Goal: Task Accomplishment & Management: Use online tool/utility

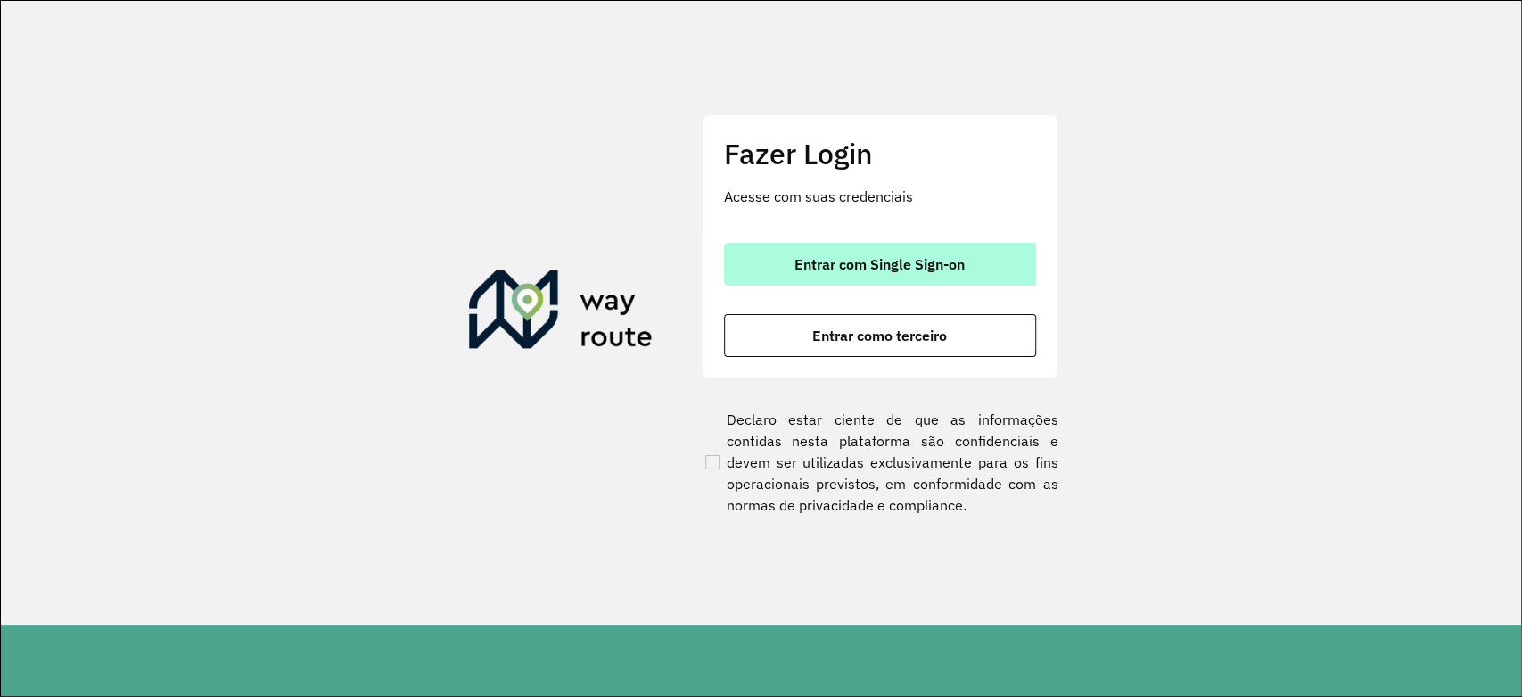
click at [911, 253] on button "Entrar com Single Sign-on" at bounding box center [880, 264] width 312 height 43
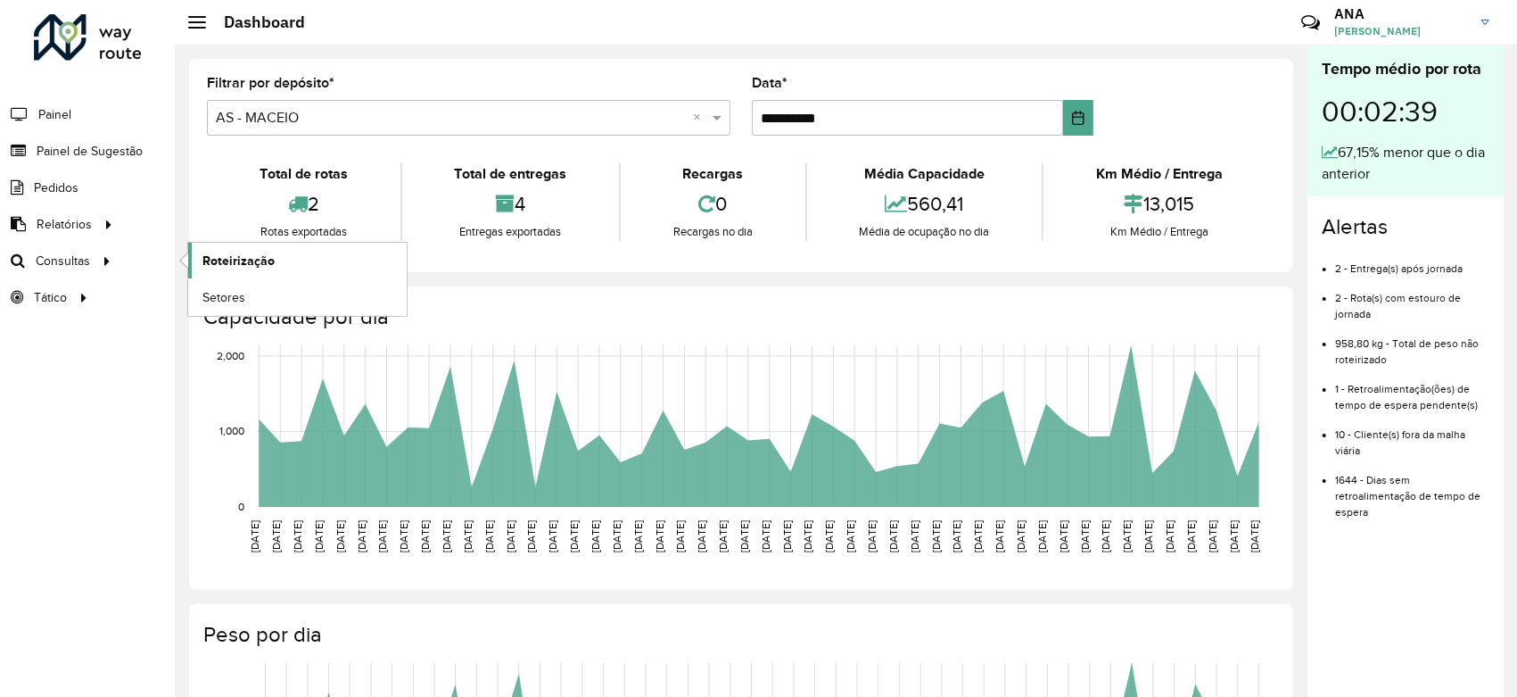
click at [221, 266] on span "Roteirização" at bounding box center [238, 260] width 72 height 19
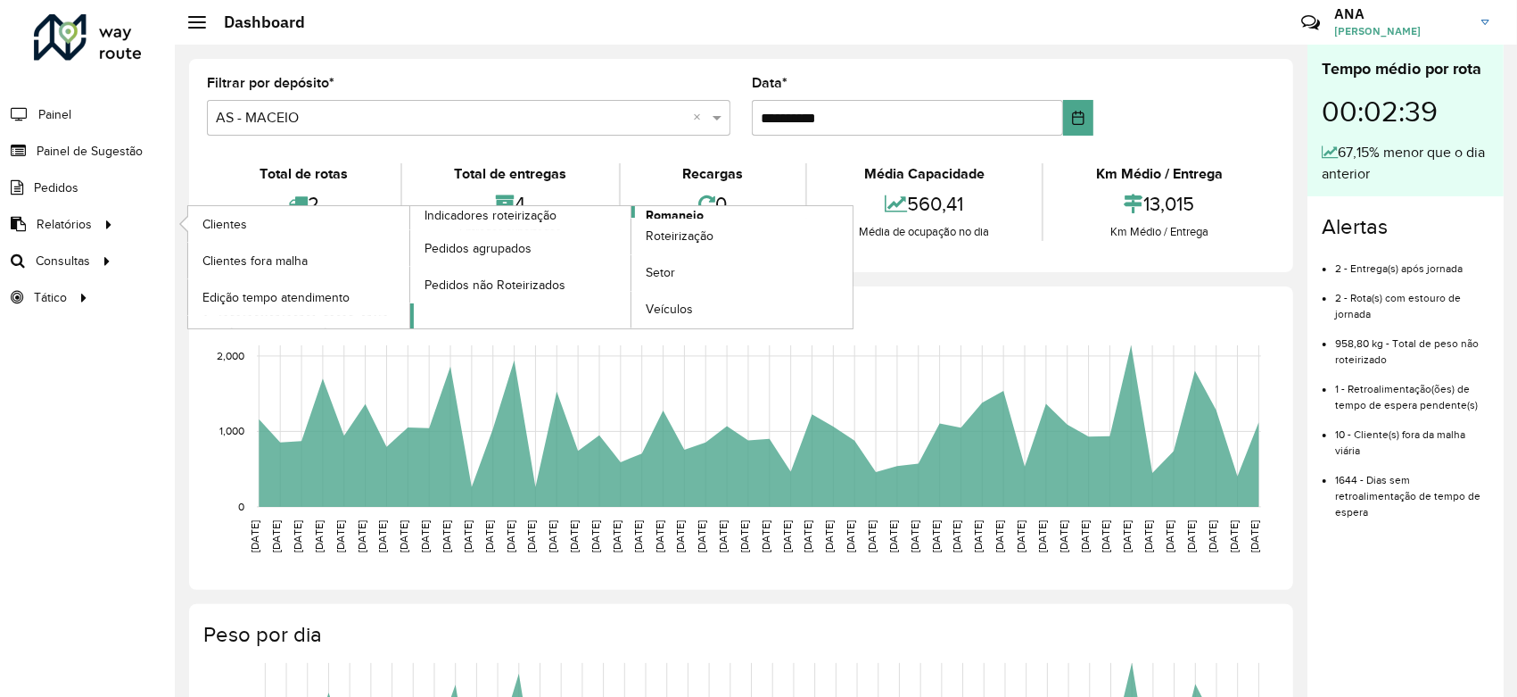
click at [658, 212] on span "Romaneio" at bounding box center [675, 215] width 58 height 19
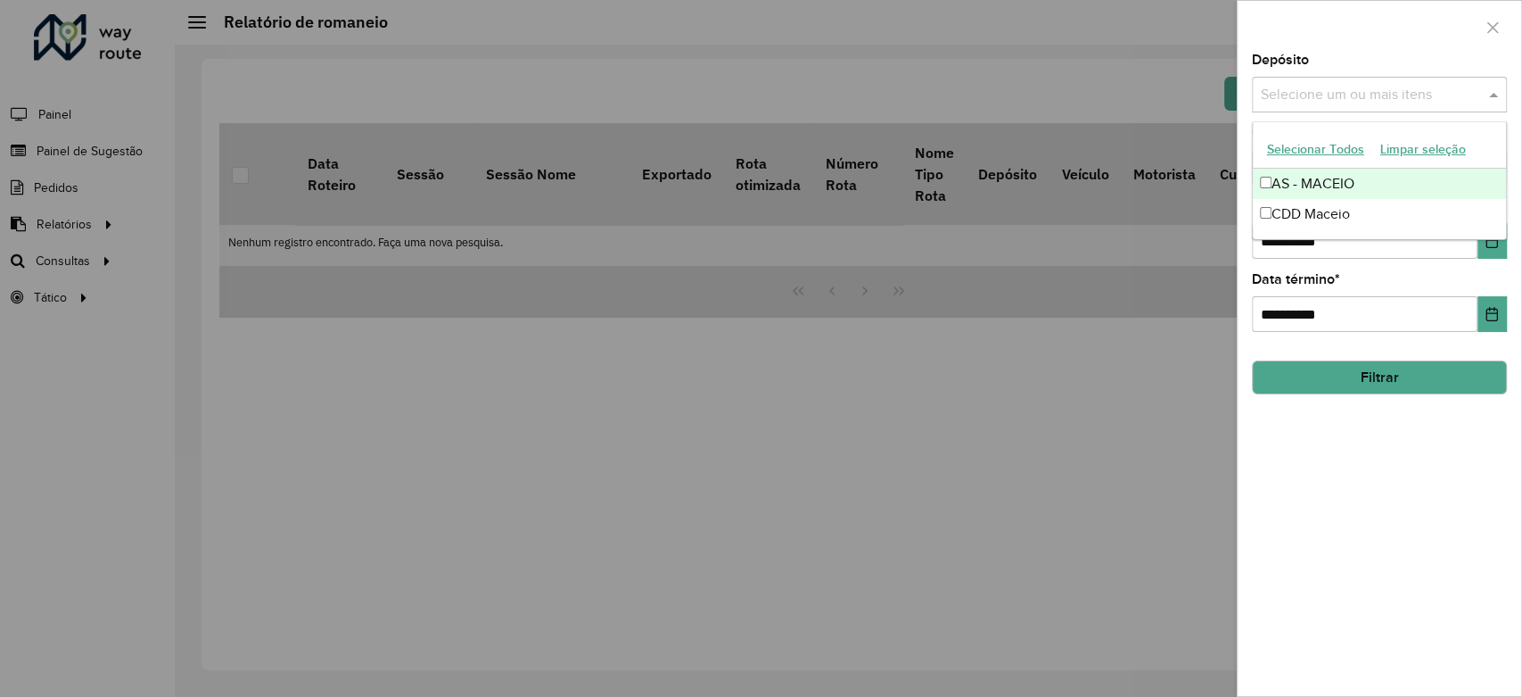
click at [1447, 94] on input "text" at bounding box center [1371, 95] width 228 height 21
click at [1315, 213] on div "CDD Maceio" at bounding box center [1379, 214] width 253 height 30
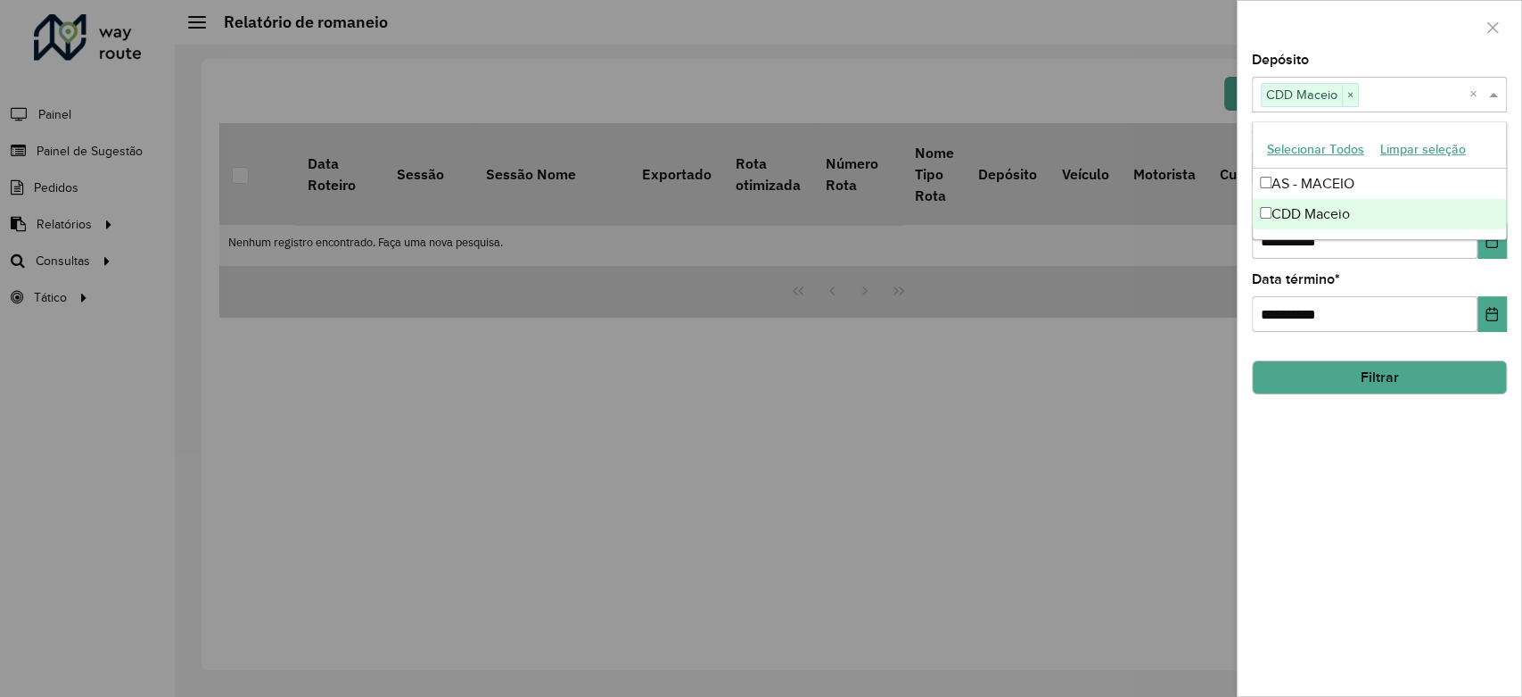
click at [1318, 425] on div "**********" at bounding box center [1380, 375] width 284 height 642
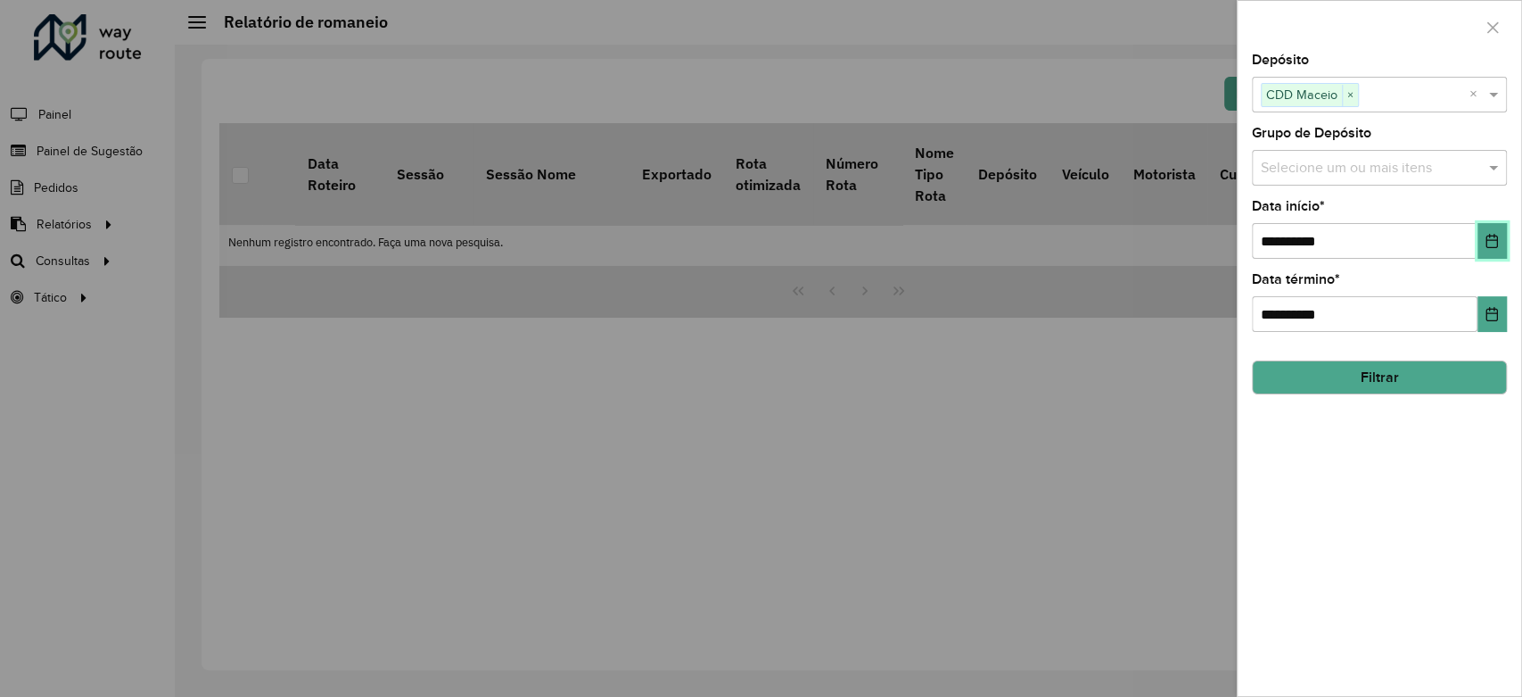
click at [1495, 241] on icon "Choose Date" at bounding box center [1493, 241] width 12 height 14
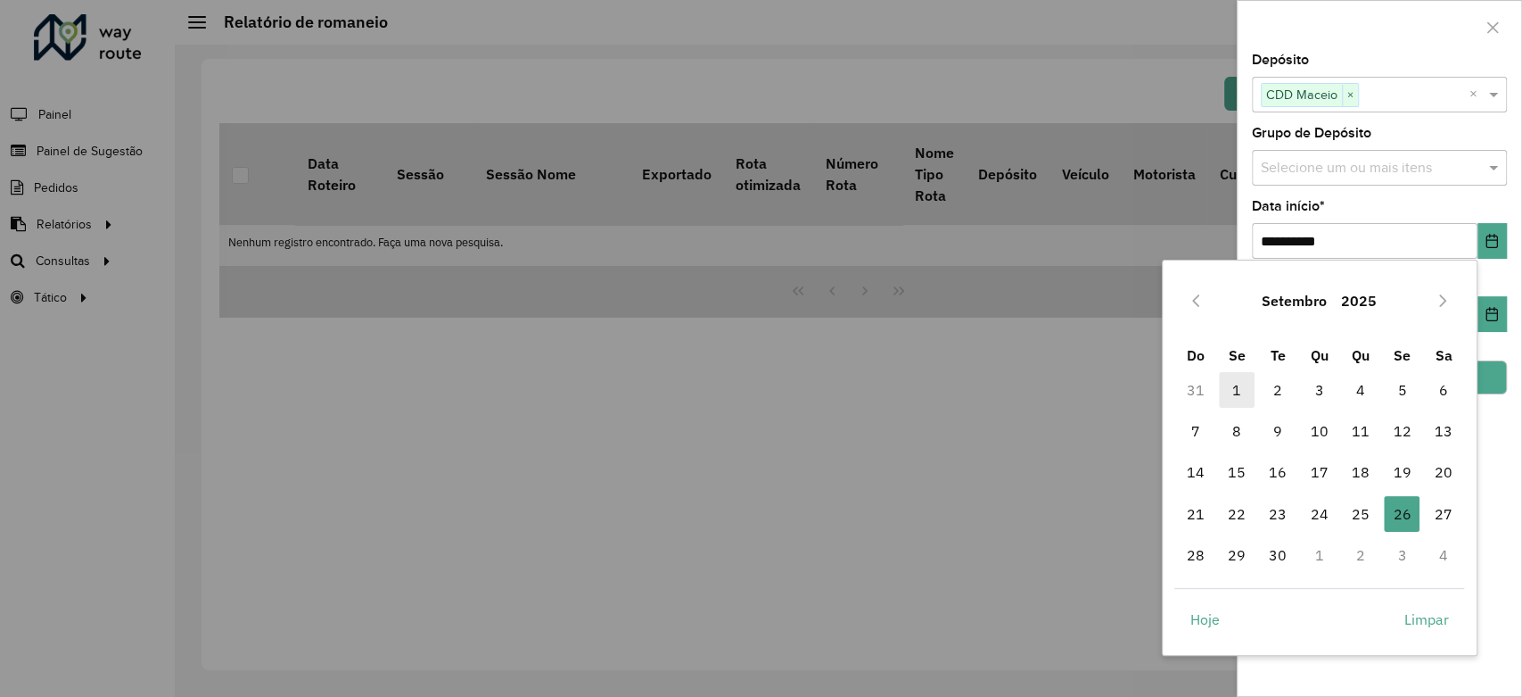
click at [1232, 391] on span "1" at bounding box center [1237, 390] width 36 height 36
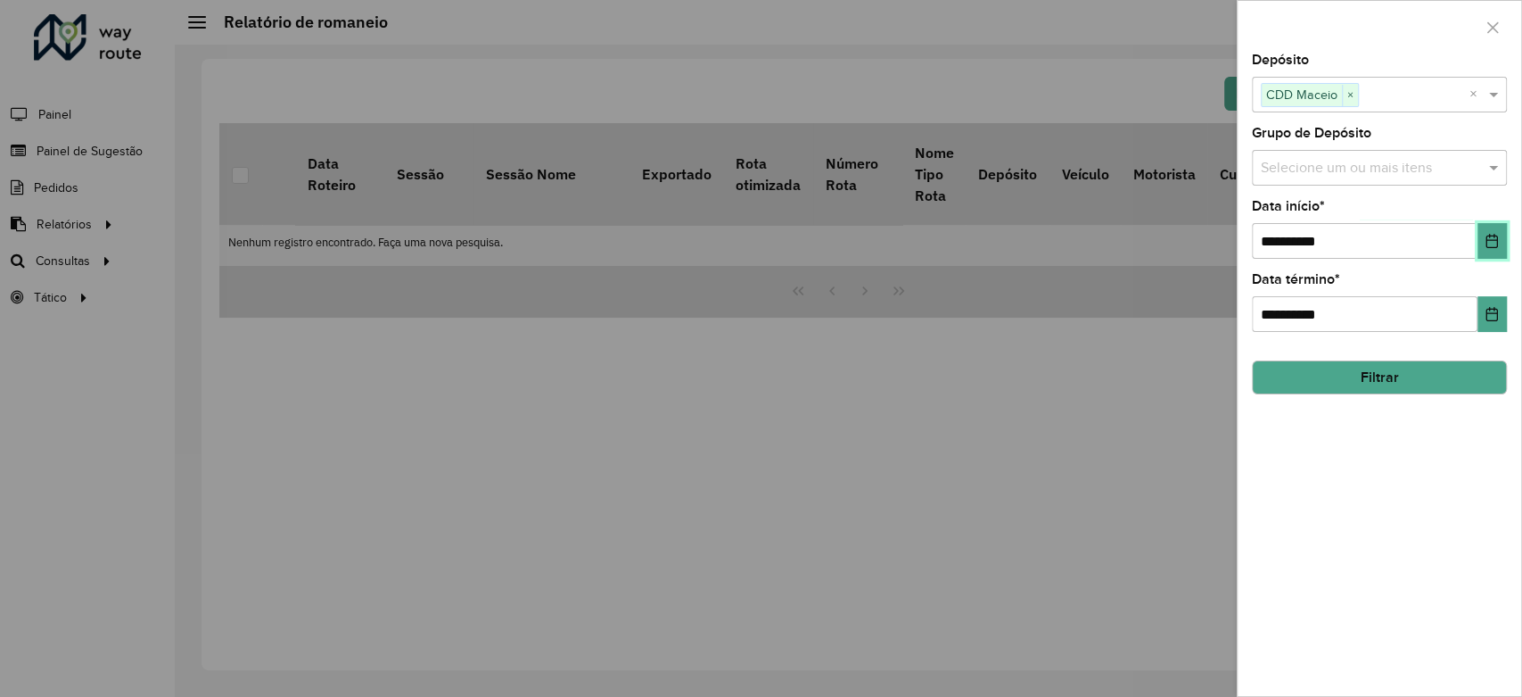
click at [1494, 243] on icon "Choose Date" at bounding box center [1492, 241] width 14 height 14
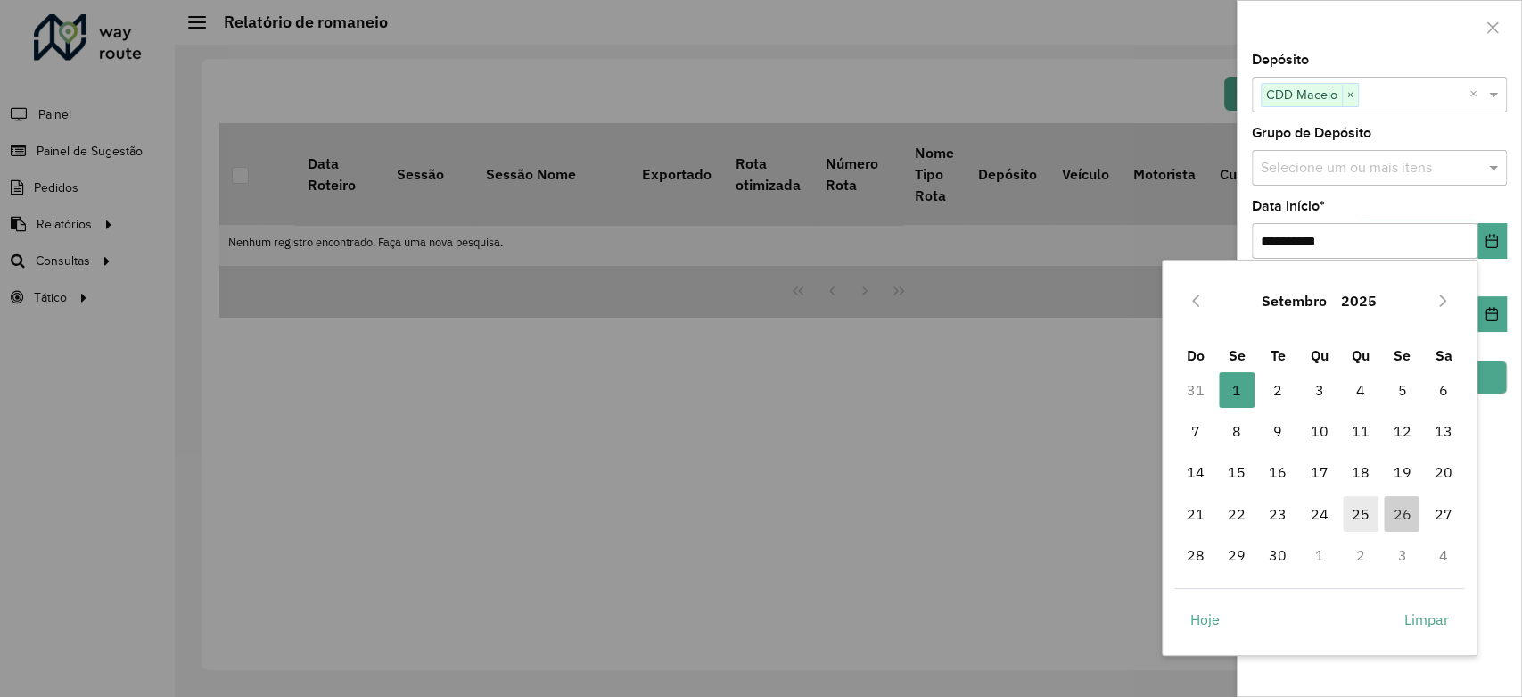
click at [1368, 512] on span "25" at bounding box center [1361, 514] width 36 height 36
type input "**********"
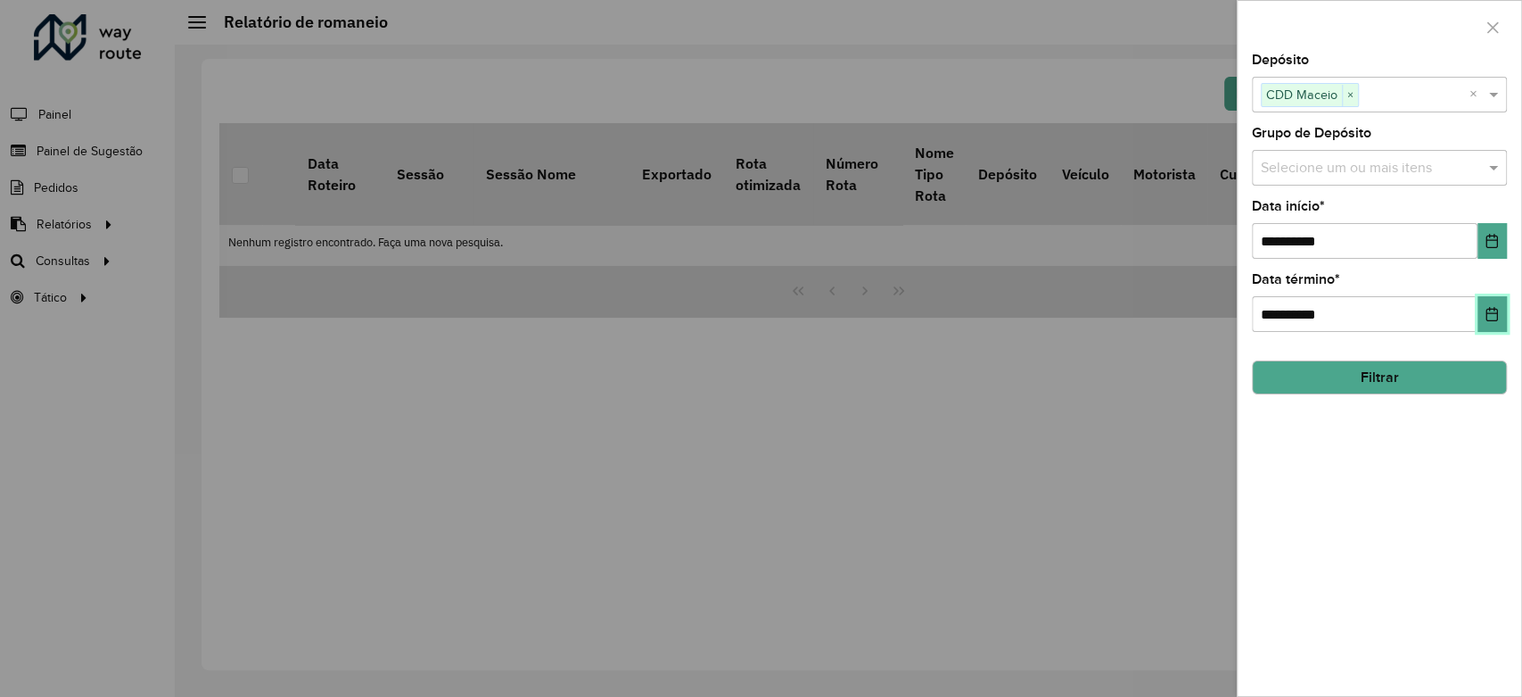
click at [1488, 325] on button "Choose Date" at bounding box center [1492, 314] width 29 height 36
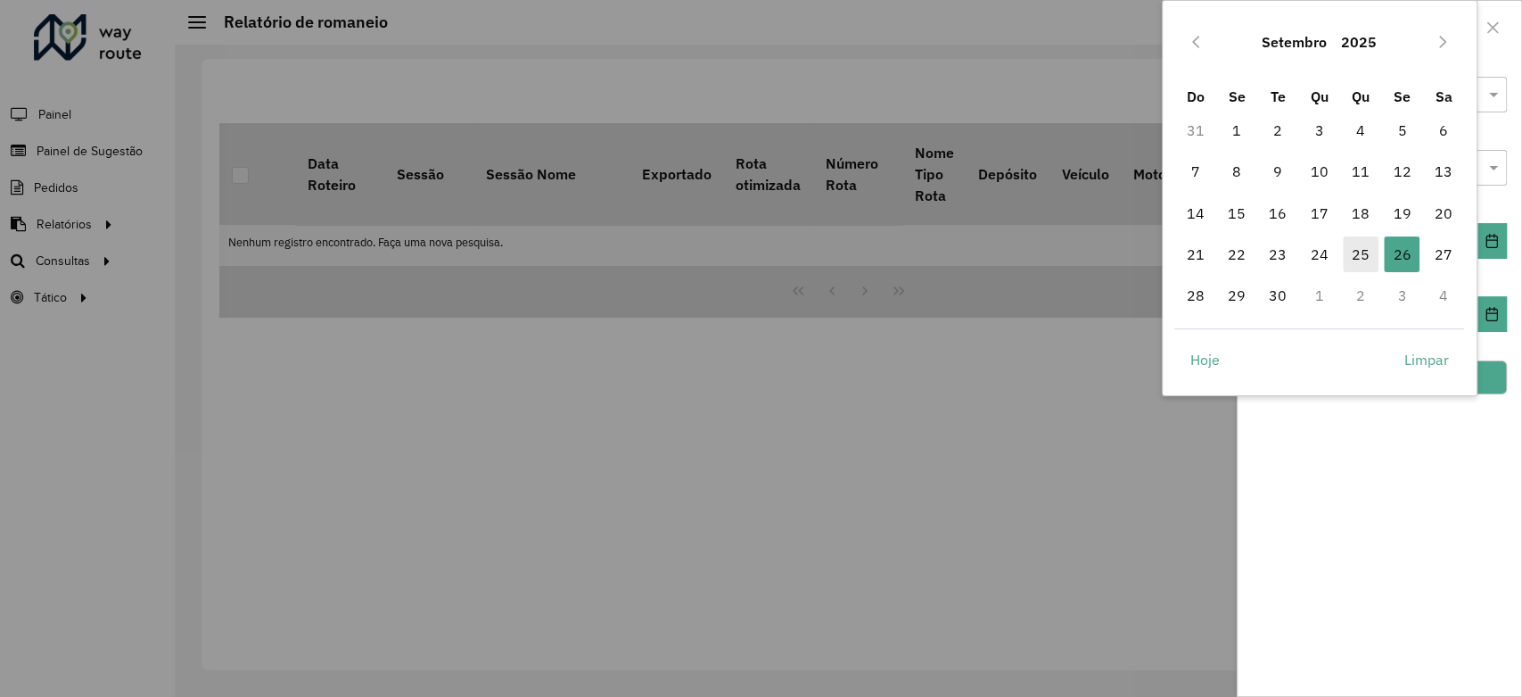
click at [1351, 256] on span "25" at bounding box center [1361, 254] width 36 height 36
type input "**********"
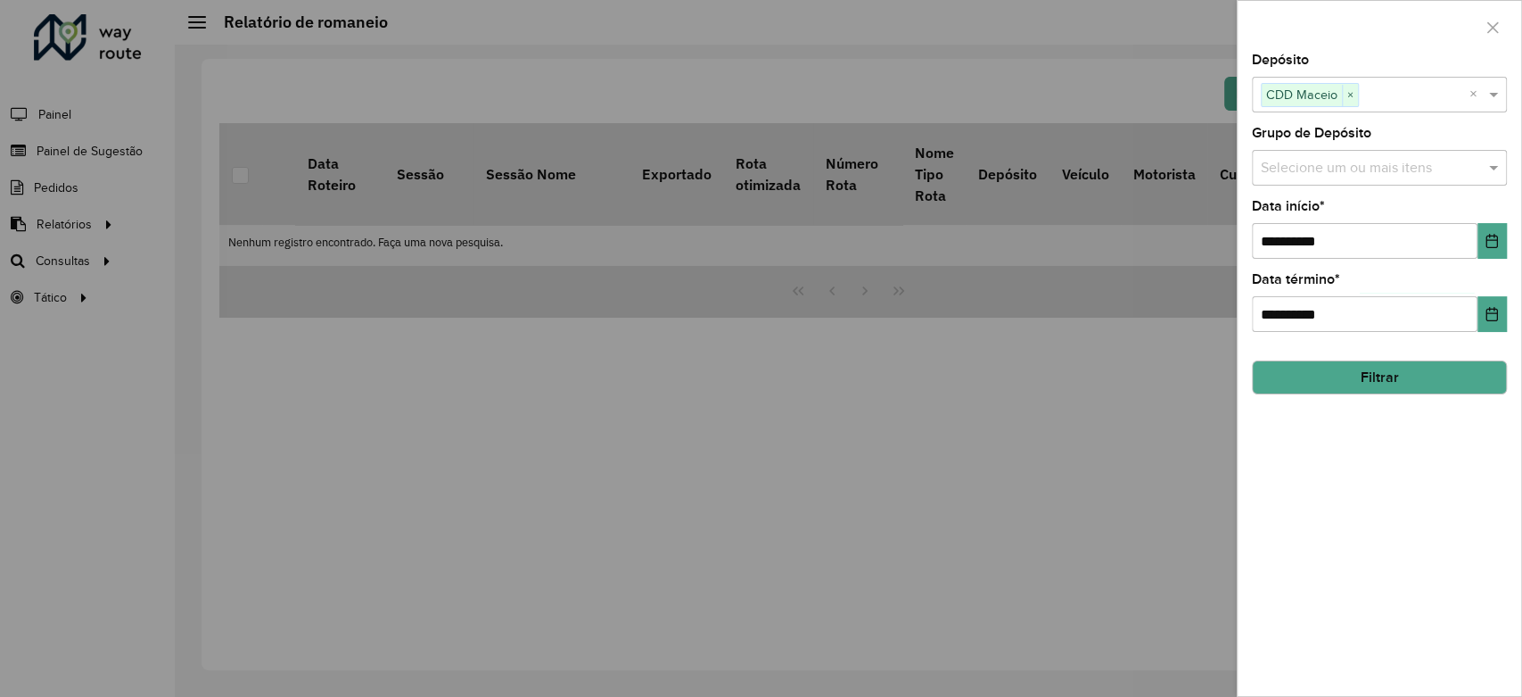
click at [1448, 382] on button "Filtrar" at bounding box center [1379, 377] width 255 height 34
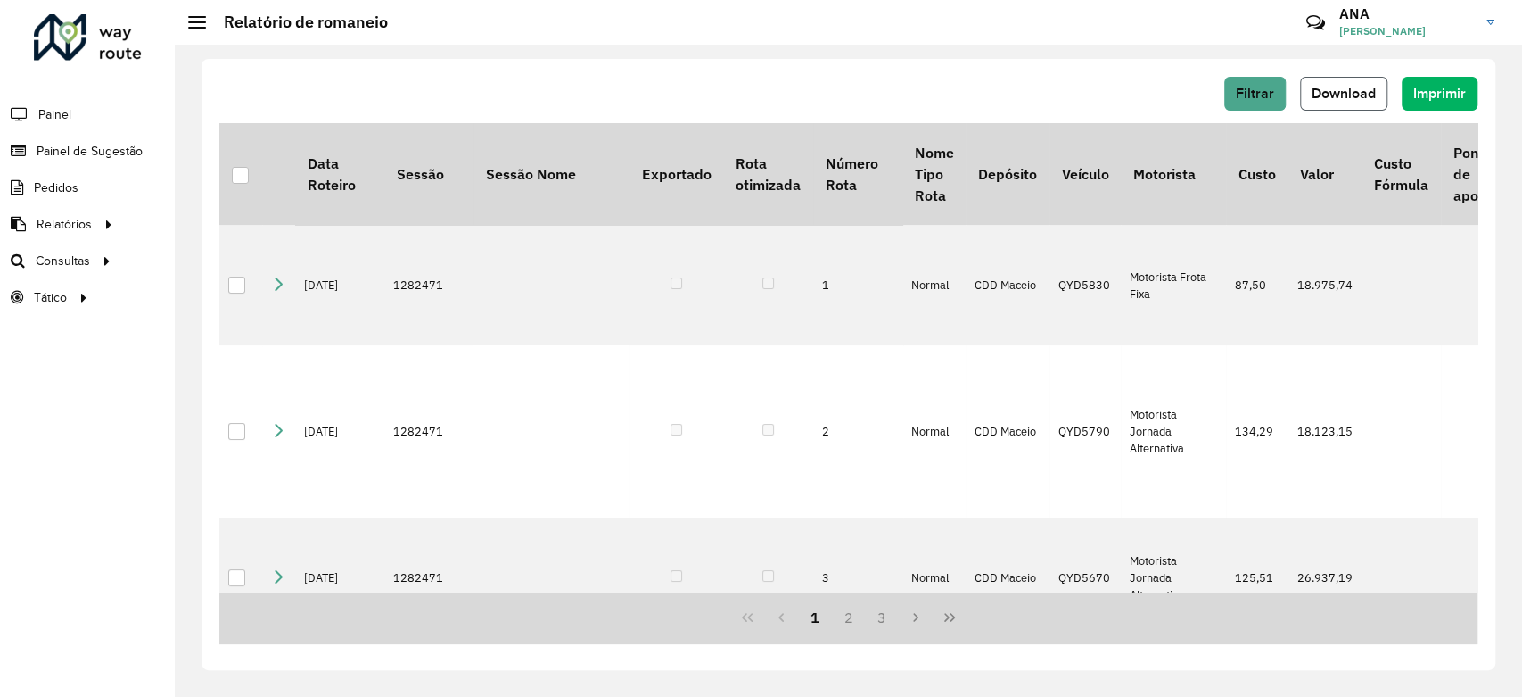
click at [1370, 110] on button "Download" at bounding box center [1343, 94] width 87 height 34
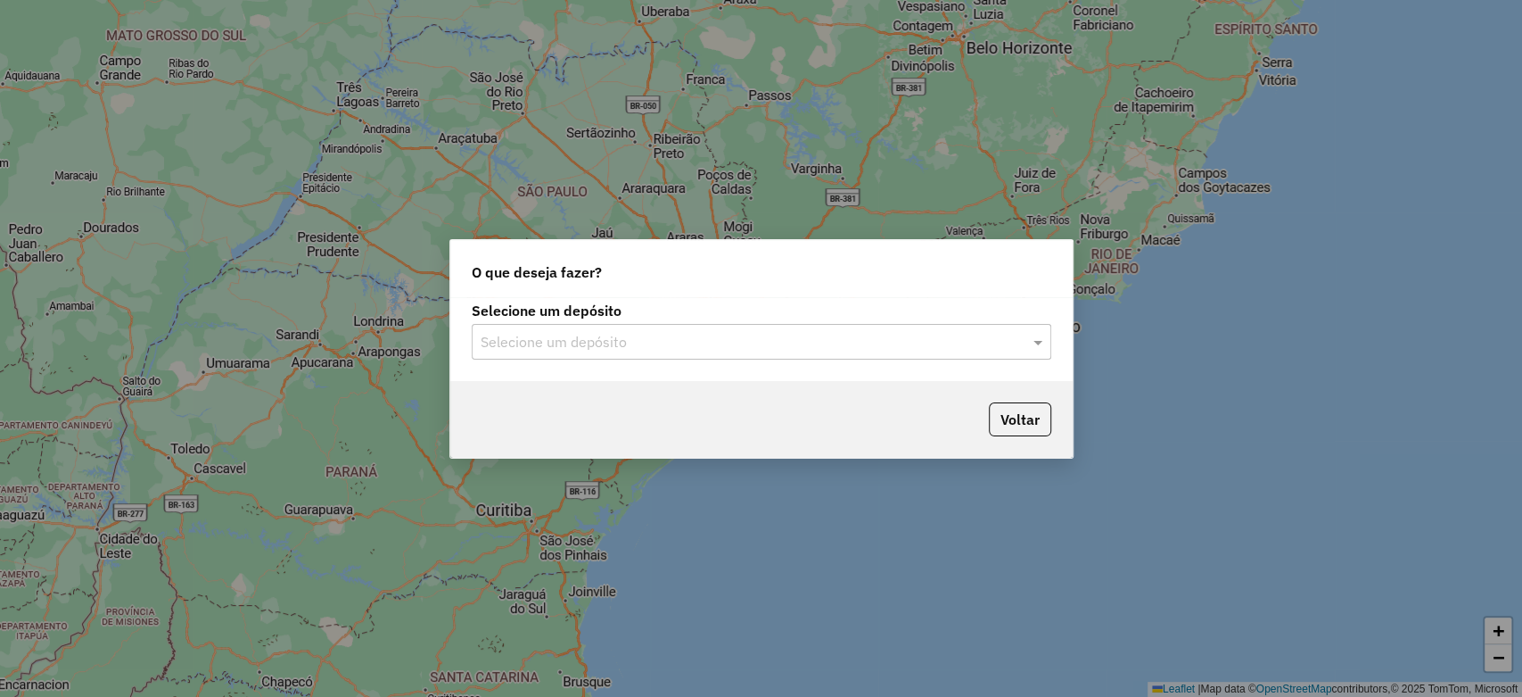
click at [787, 343] on input "text" at bounding box center [744, 342] width 526 height 21
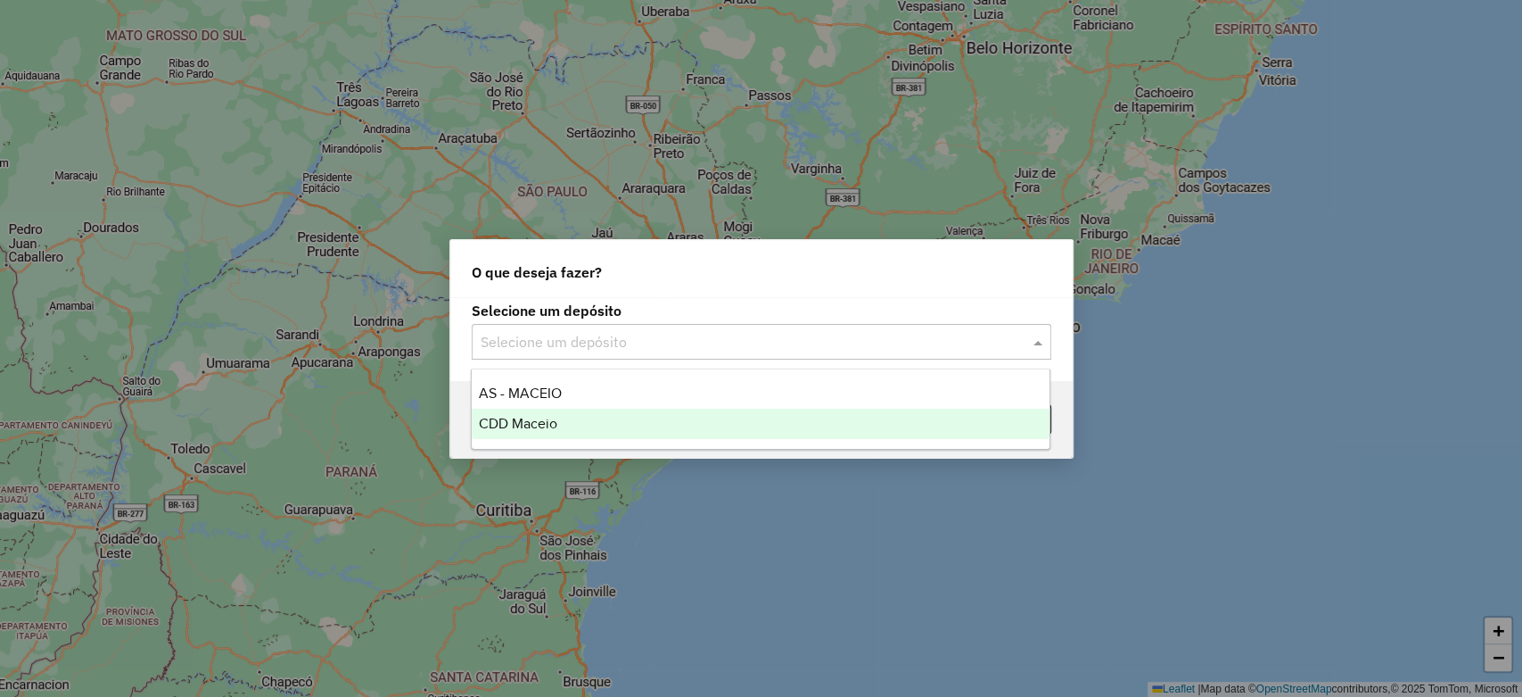
click at [642, 415] on div "CDD Maceio" at bounding box center [761, 423] width 578 height 30
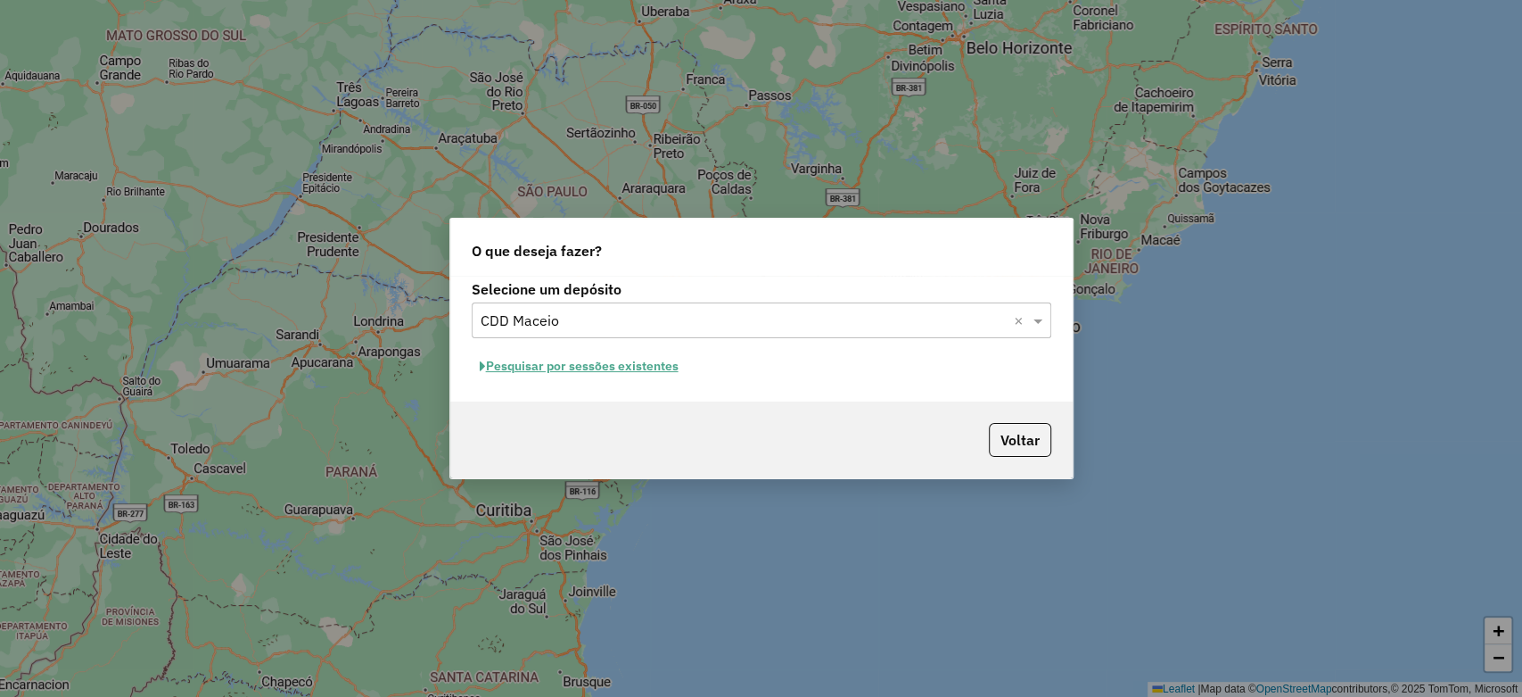
click at [546, 352] on button "Pesquisar por sessões existentes" at bounding box center [579, 366] width 215 height 28
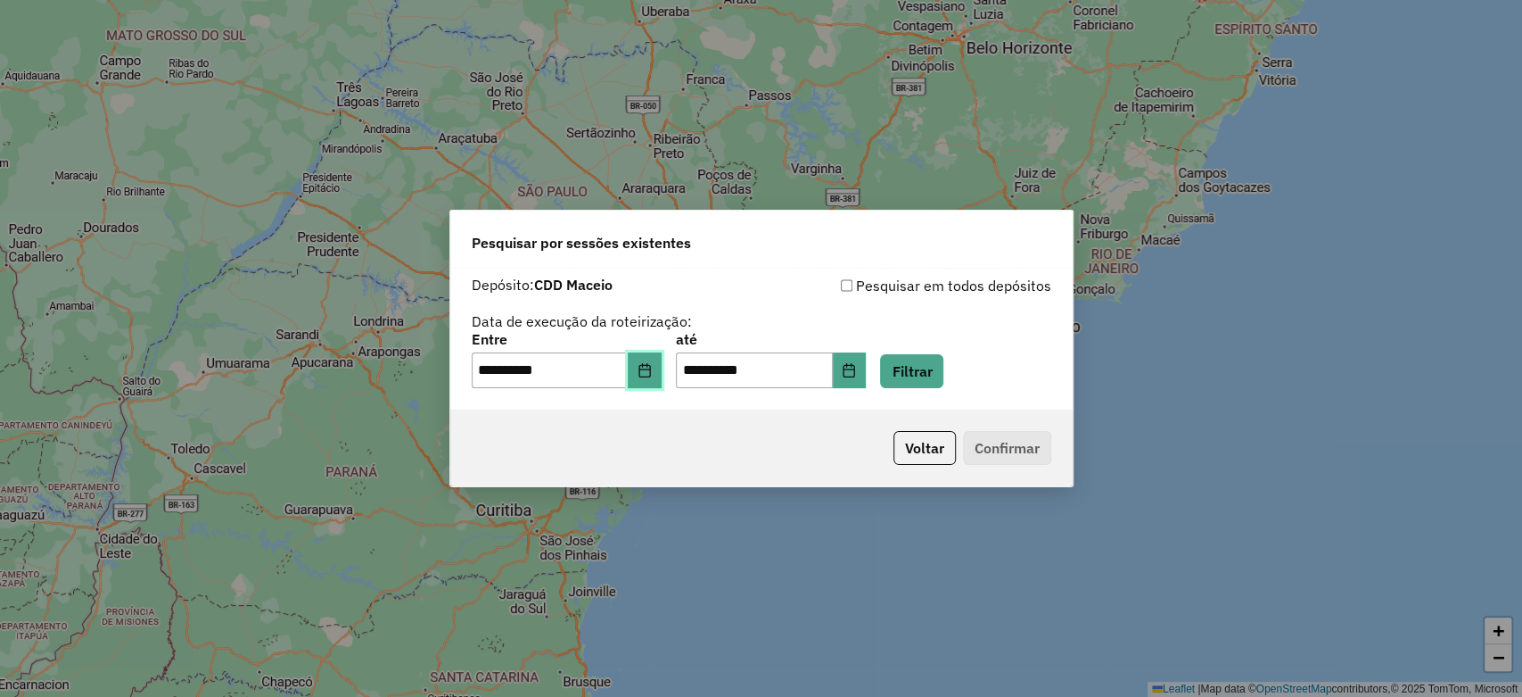
click at [651, 374] on icon "Choose Date" at bounding box center [645, 370] width 14 height 14
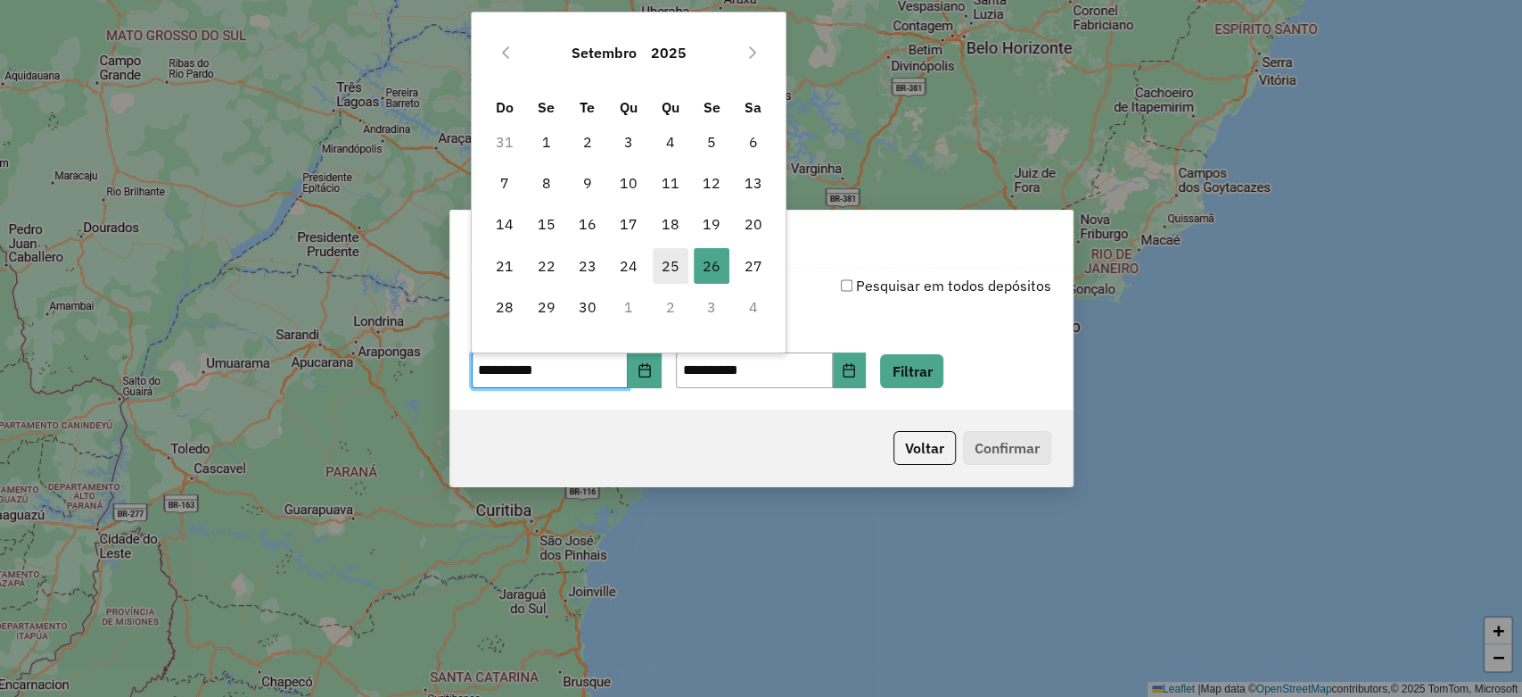
click at [685, 265] on span "25" at bounding box center [671, 266] width 36 height 36
type input "**********"
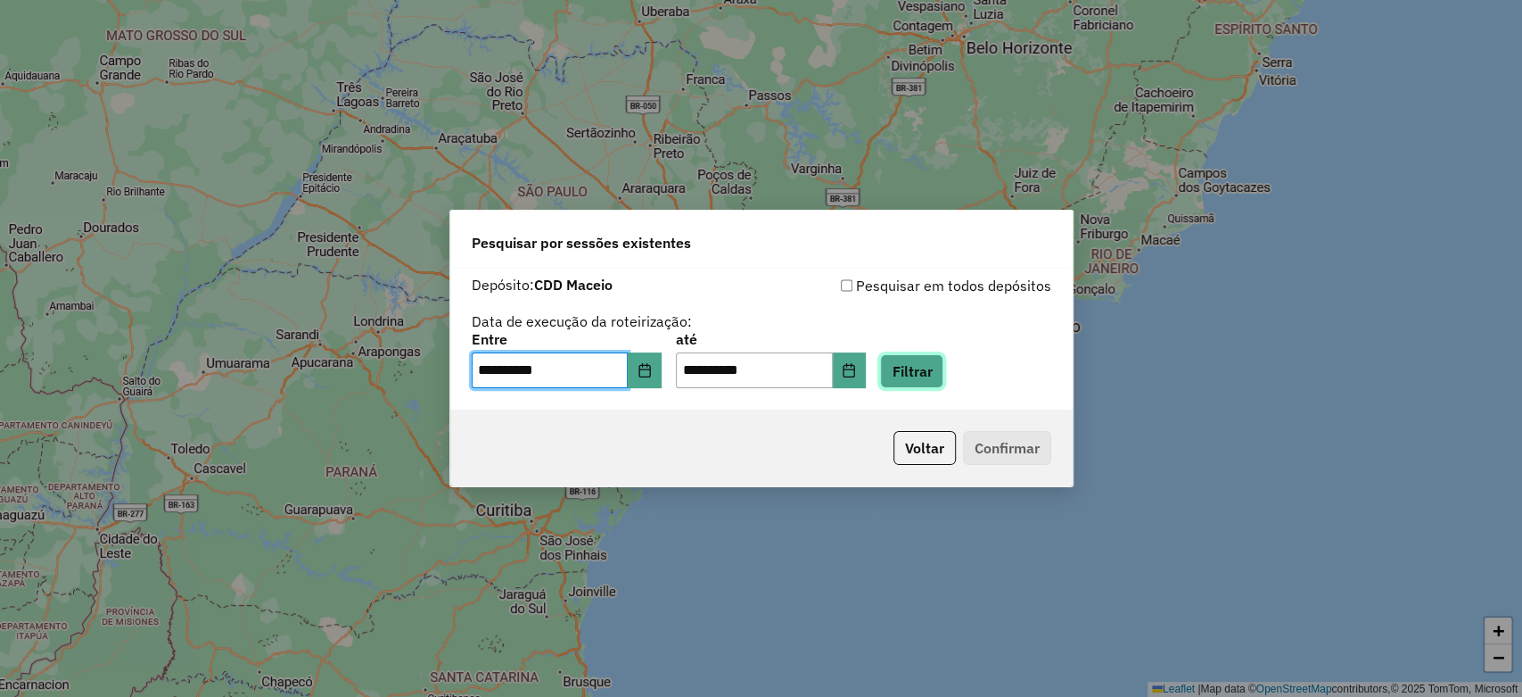
click at [922, 383] on button "Filtrar" at bounding box center [911, 371] width 63 height 34
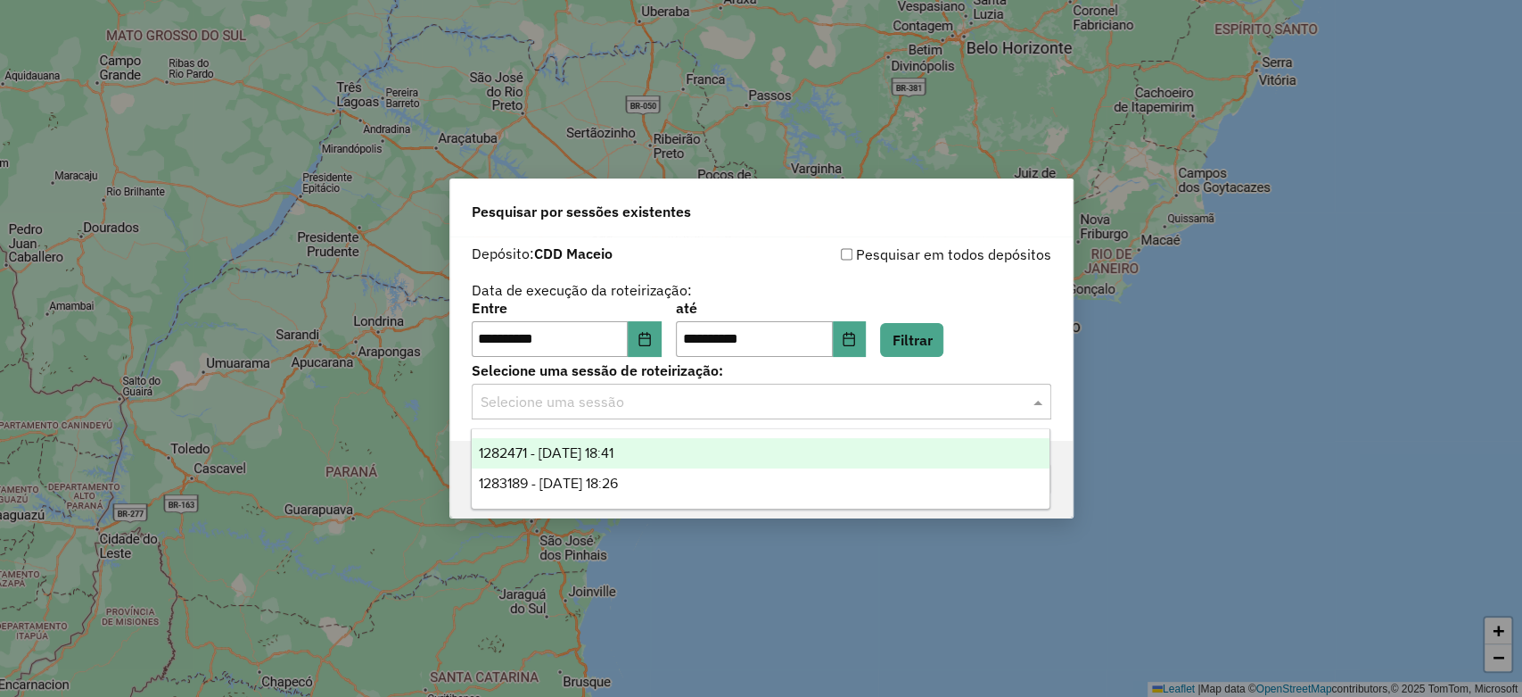
drag, startPoint x: 918, startPoint y: 404, endPoint x: 682, endPoint y: 467, distance: 243.8
click at [917, 403] on input "text" at bounding box center [744, 402] width 526 height 21
click at [650, 458] on div "1282471 - [DATE] 18:41" at bounding box center [761, 453] width 578 height 30
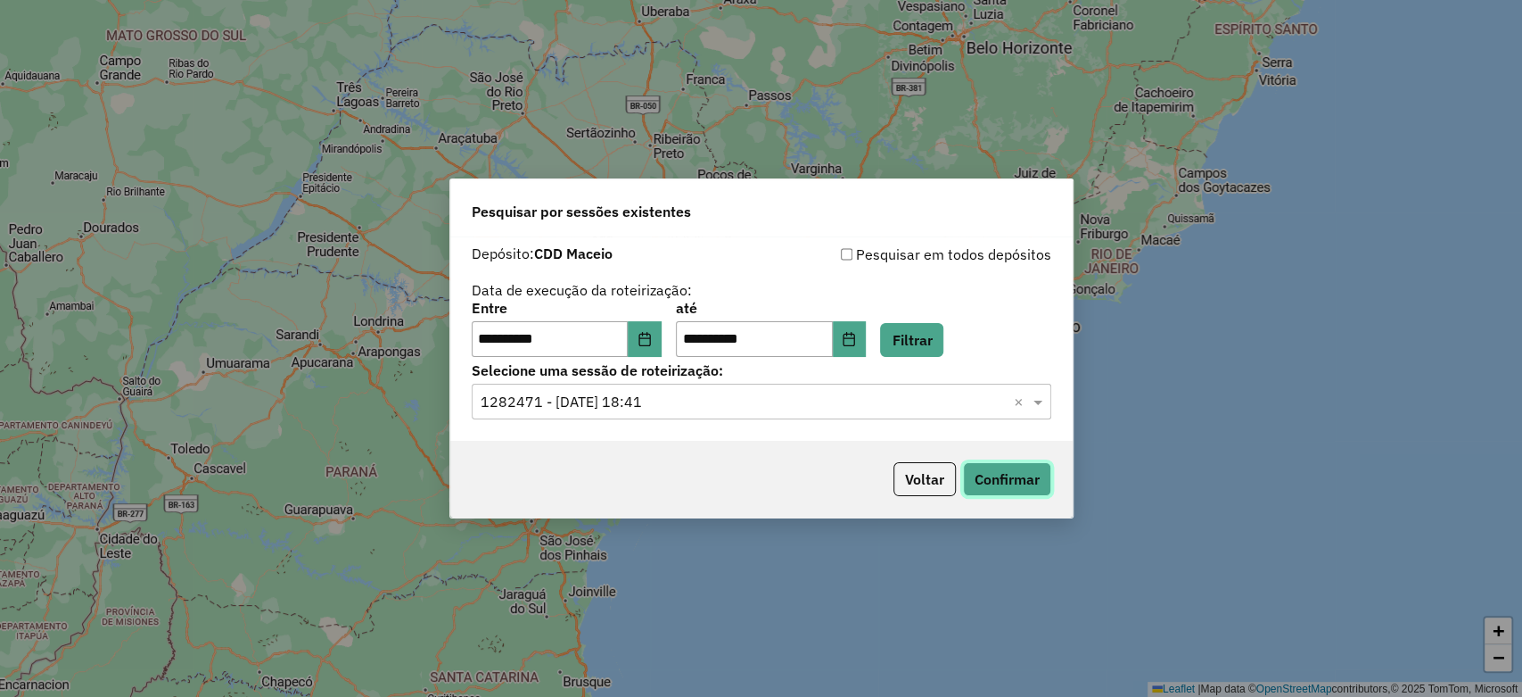
click at [1042, 485] on button "Confirmar" at bounding box center [1007, 479] width 88 height 34
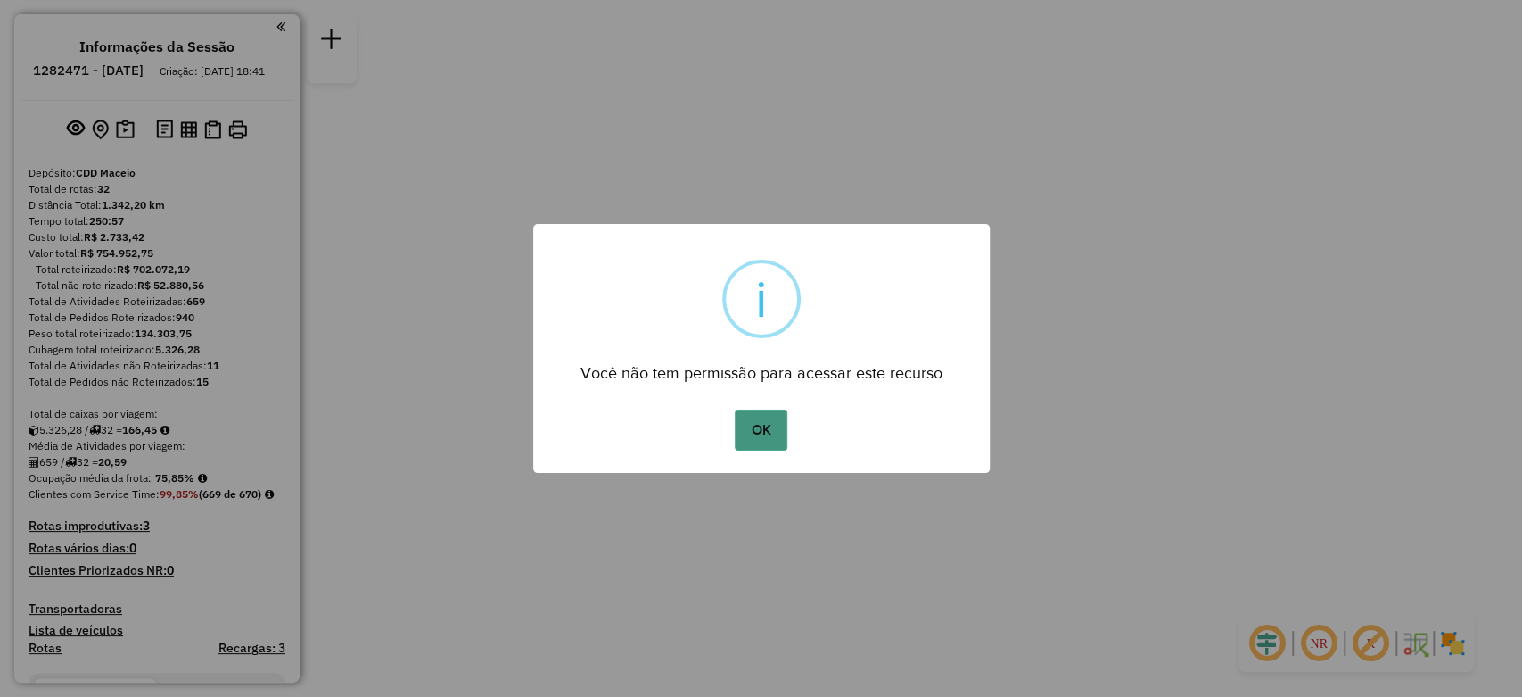
drag, startPoint x: 1509, startPoint y: 7, endPoint x: 746, endPoint y: 432, distance: 873.5
click at [746, 432] on button "OK" at bounding box center [761, 429] width 53 height 41
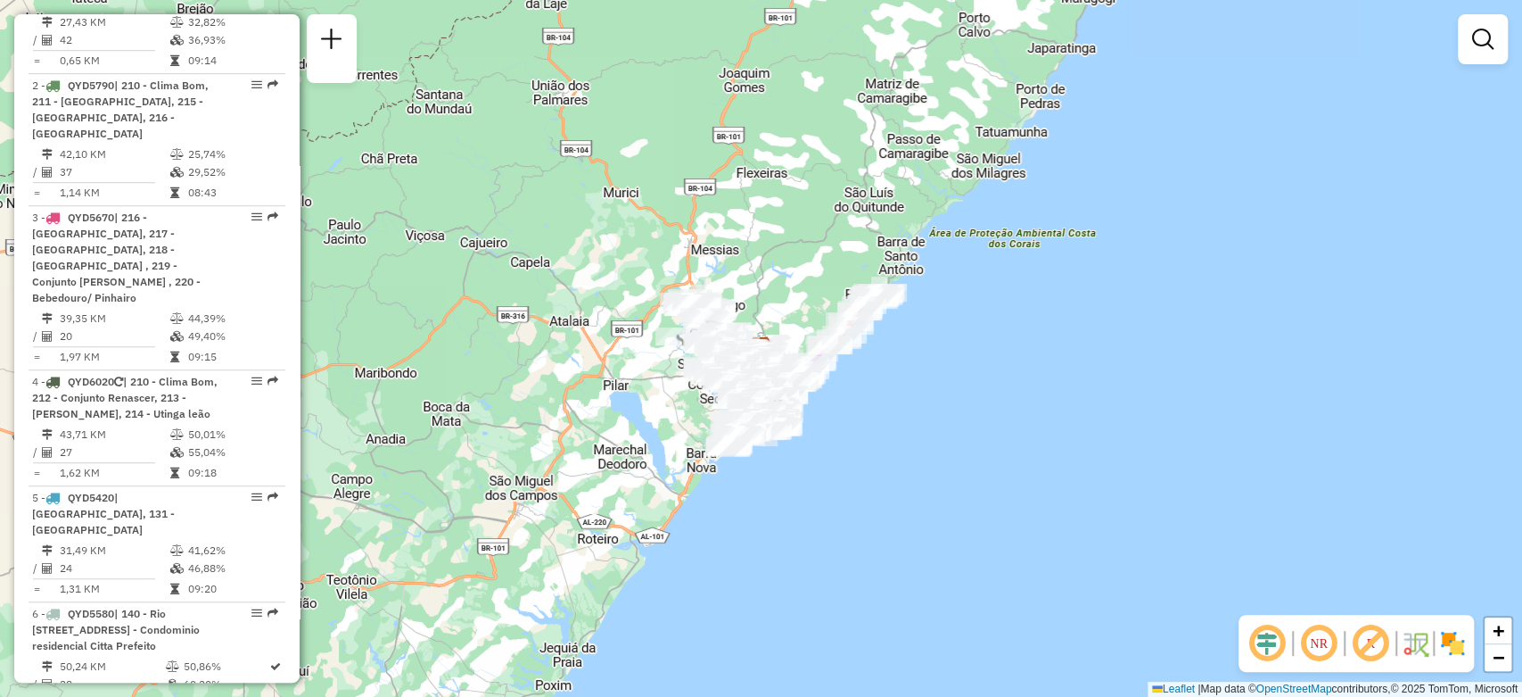
scroll to position [3887, 0]
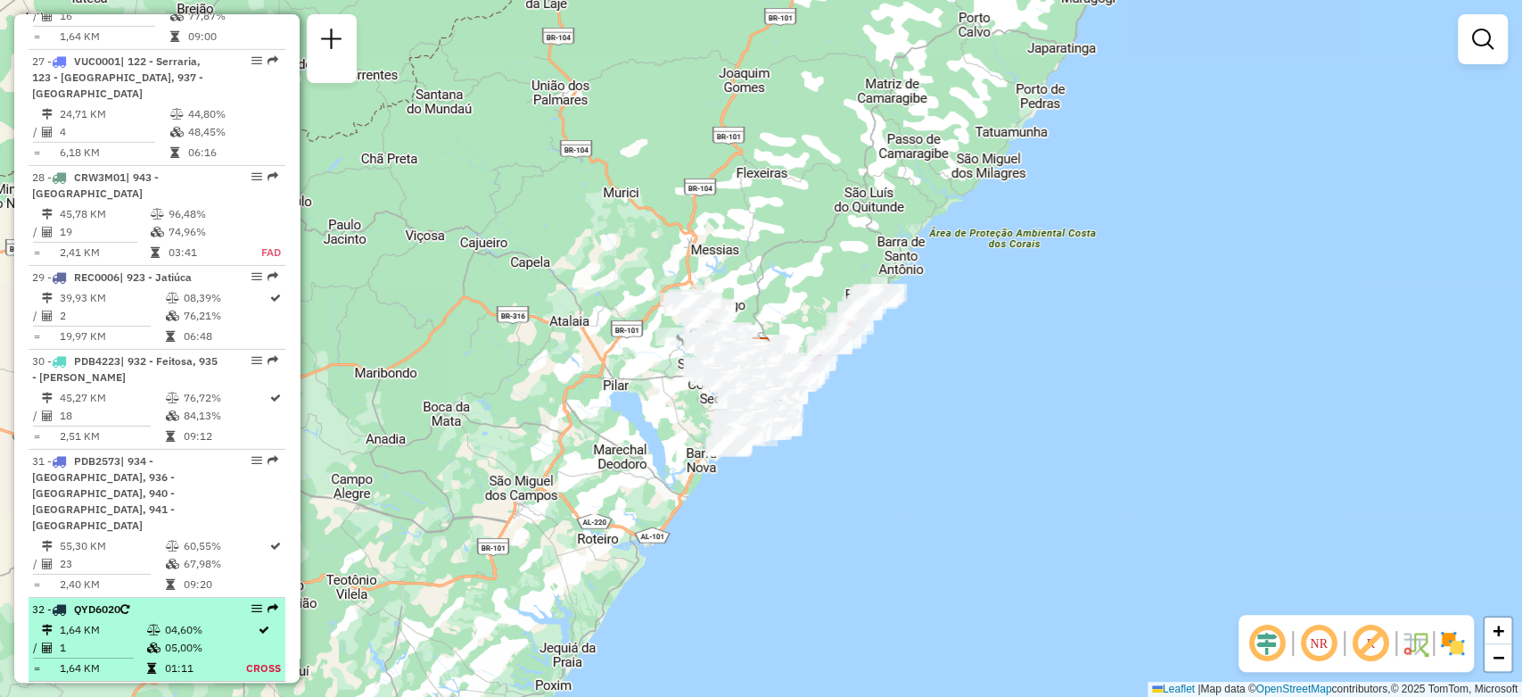
select select "**********"
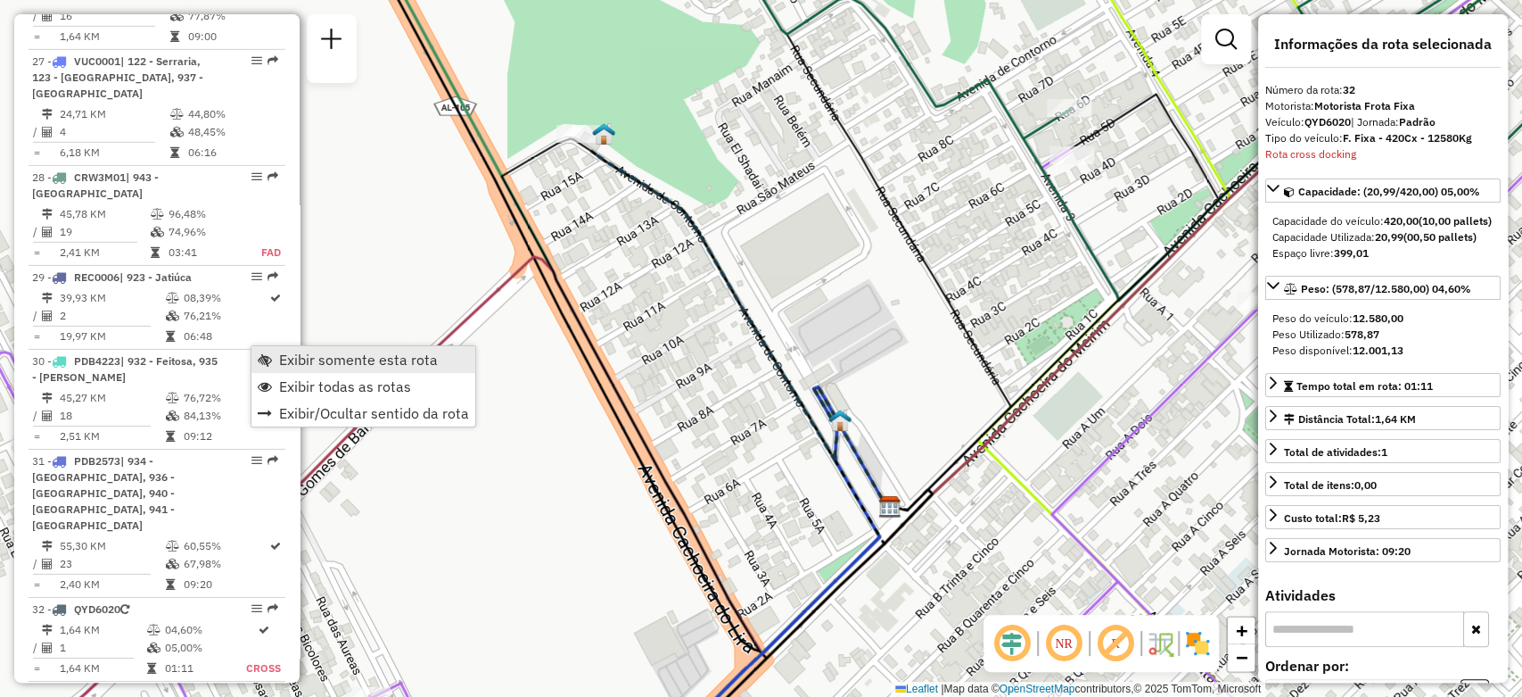
click at [274, 360] on link "Exibir somente esta rota" at bounding box center [363, 359] width 224 height 27
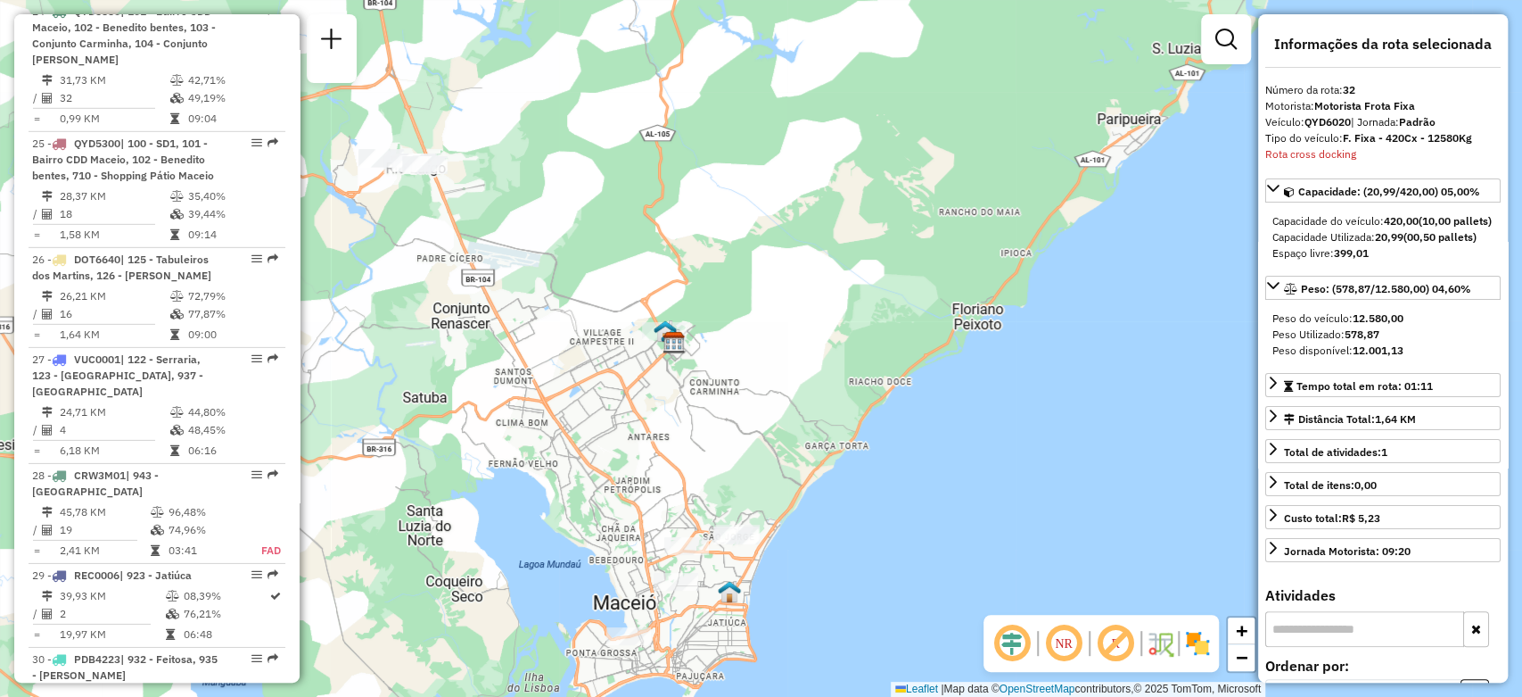
scroll to position [755, 0]
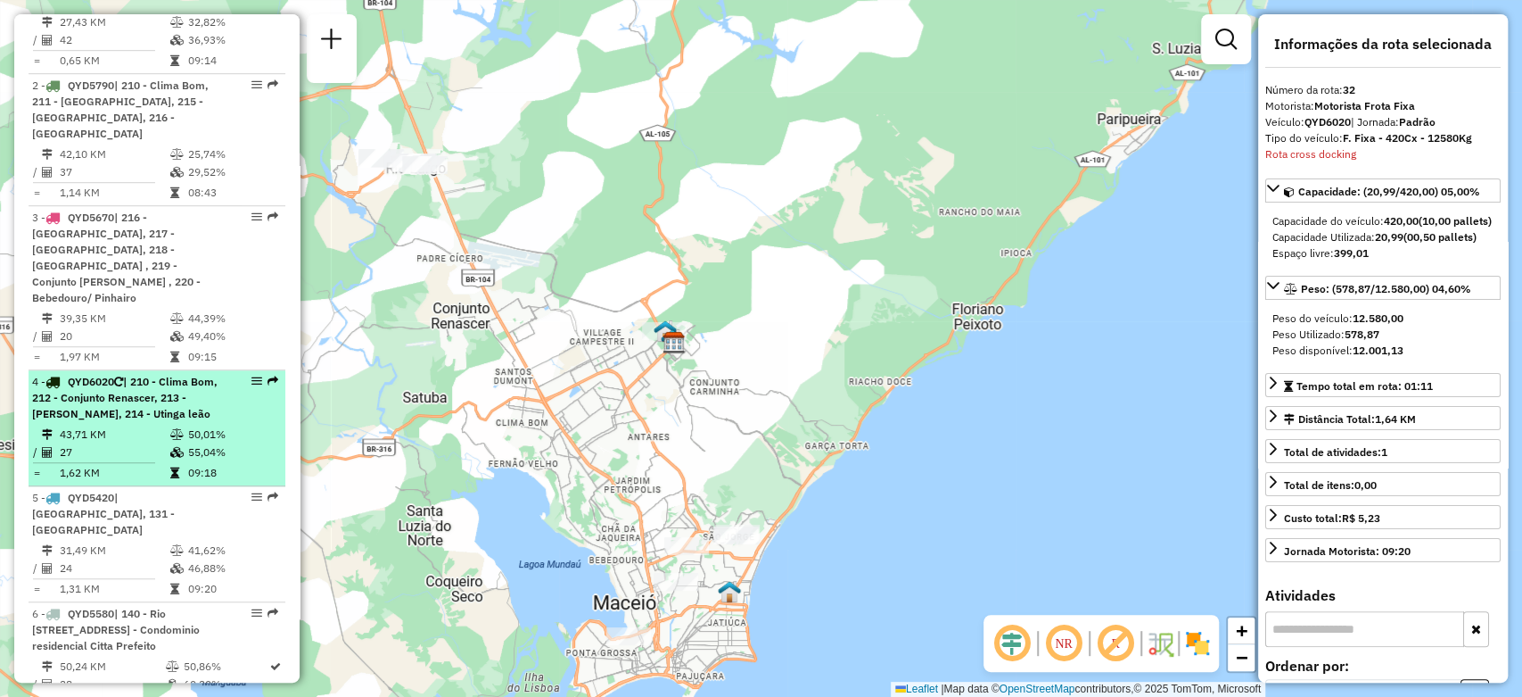
click at [243, 374] on div "4 - QYD6020 | 210 - Clima Bom, 212 - Conjunto Renascer, 213 - Santos Dumond, 21…" at bounding box center [157, 398] width 250 height 48
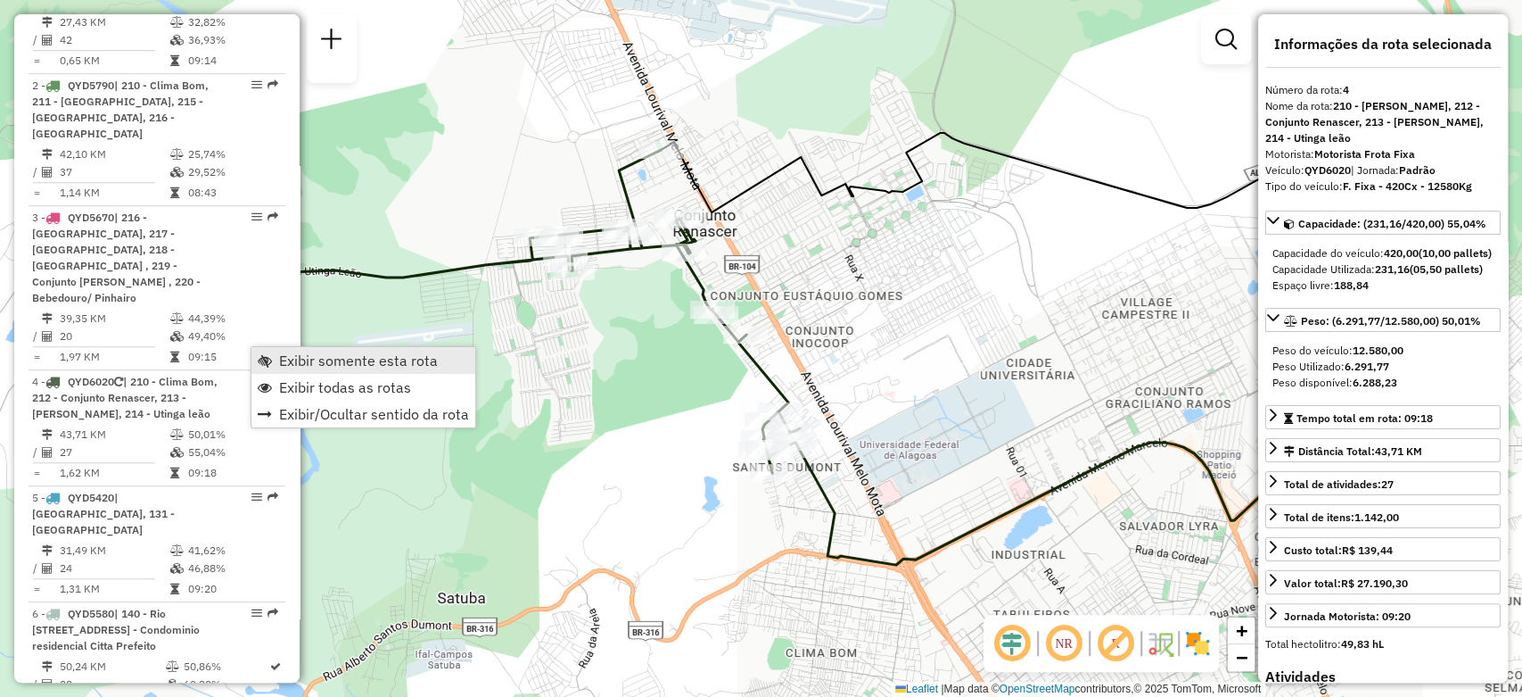
click at [283, 366] on span "Exibir somente esta rota" at bounding box center [358, 360] width 159 height 14
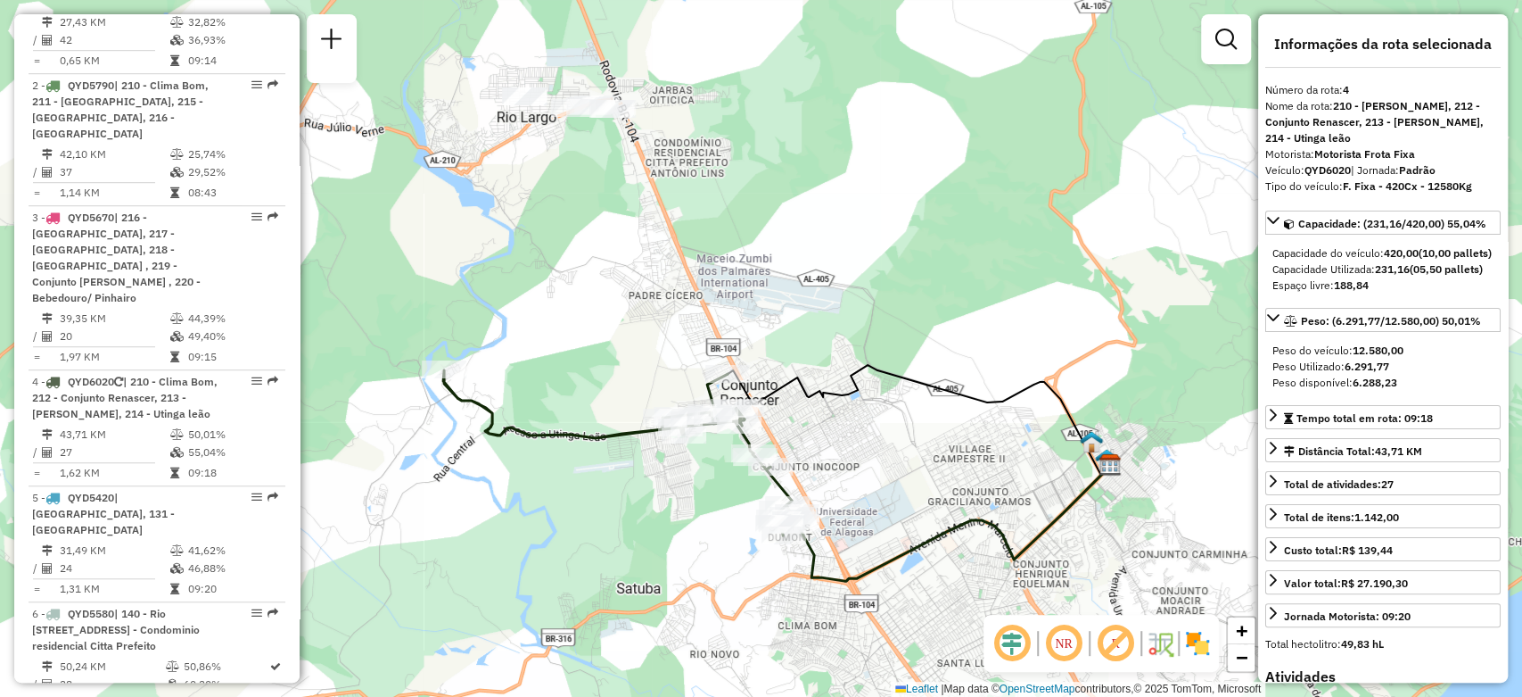
drag, startPoint x: 689, startPoint y: 230, endPoint x: 752, endPoint y: 293, distance: 88.3
click at [752, 293] on div "Janela de atendimento Grade de atendimento Capacidade Transportadoras Veículos …" at bounding box center [761, 348] width 1522 height 697
click at [1067, 654] on em at bounding box center [1064, 643] width 43 height 43
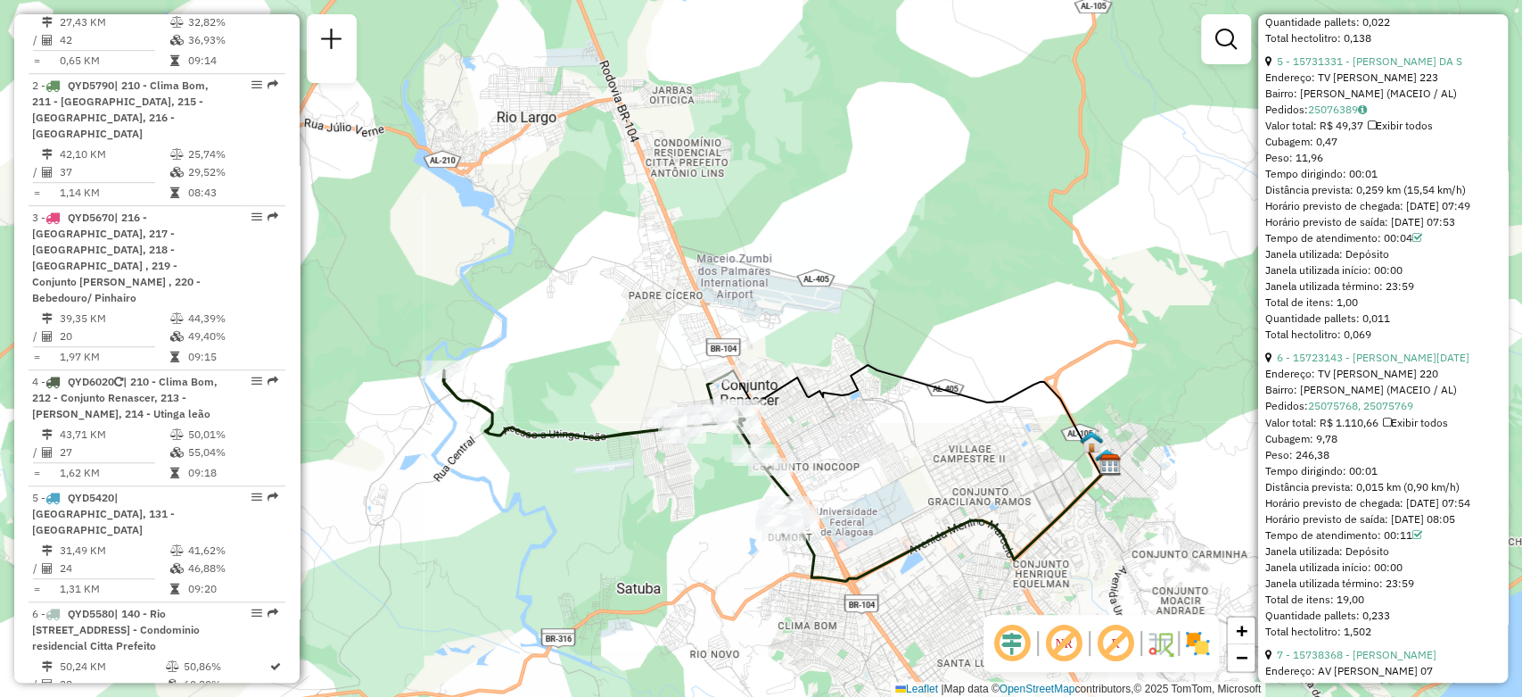
scroll to position [2081, 0]
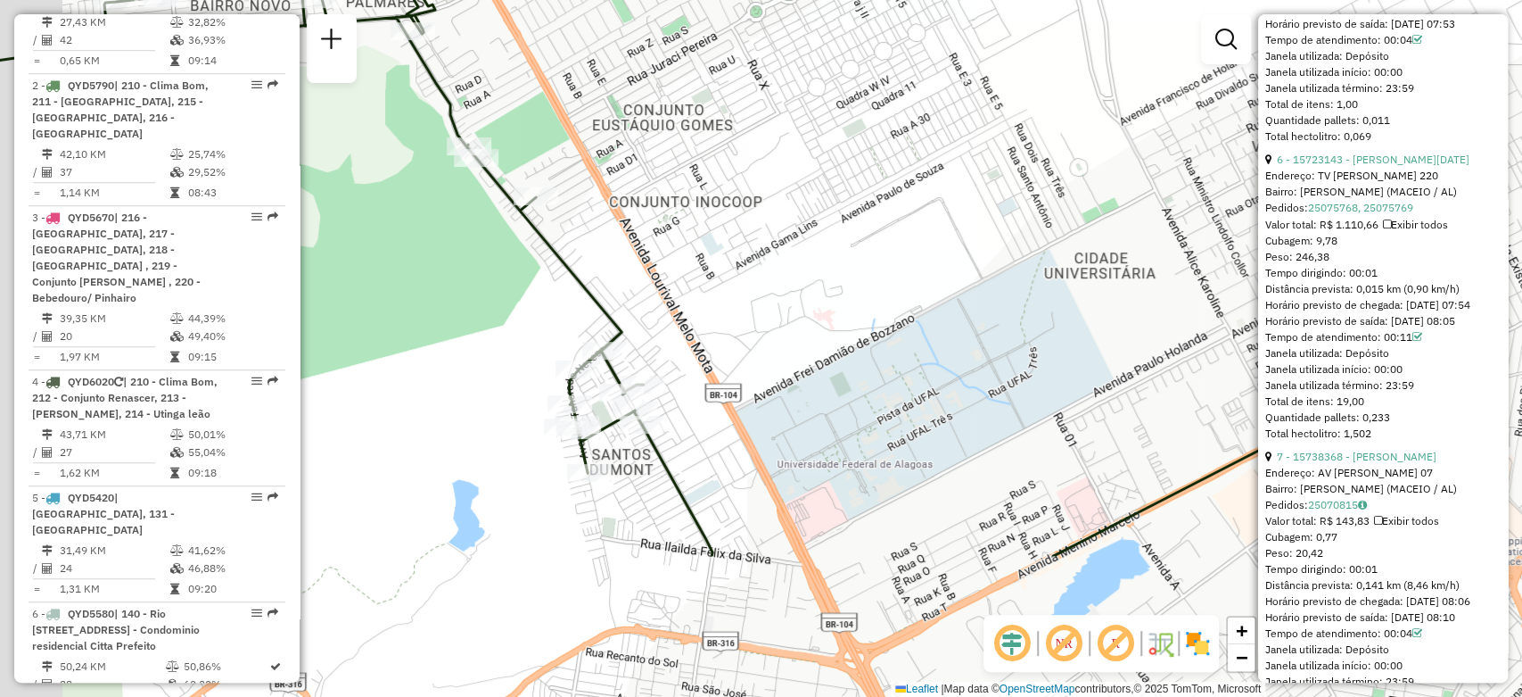
drag, startPoint x: 758, startPoint y: 559, endPoint x: 883, endPoint y: 292, distance: 295.3
click at [883, 292] on div "Janela de atendimento Grade de atendimento Capacidade Transportadoras Veículos …" at bounding box center [761, 348] width 1522 height 697
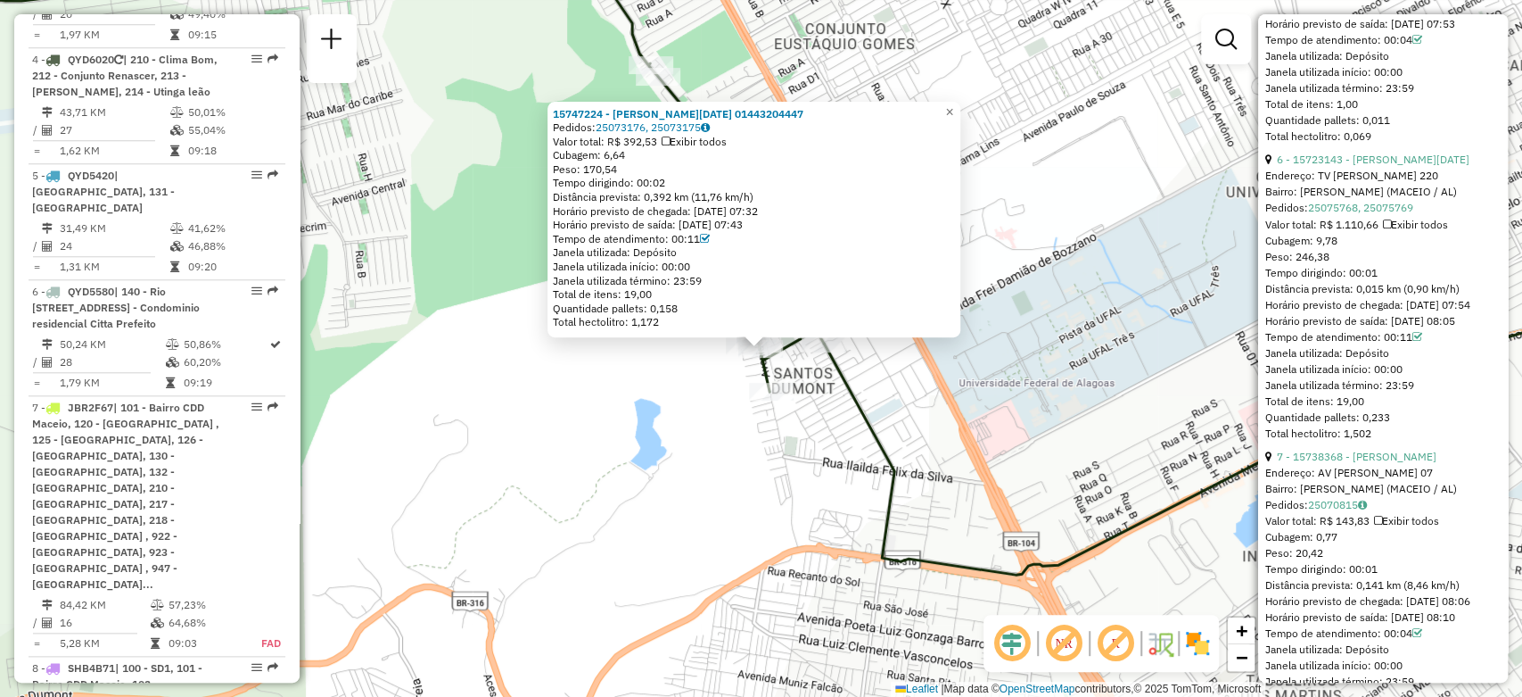
scroll to position [8571, 0]
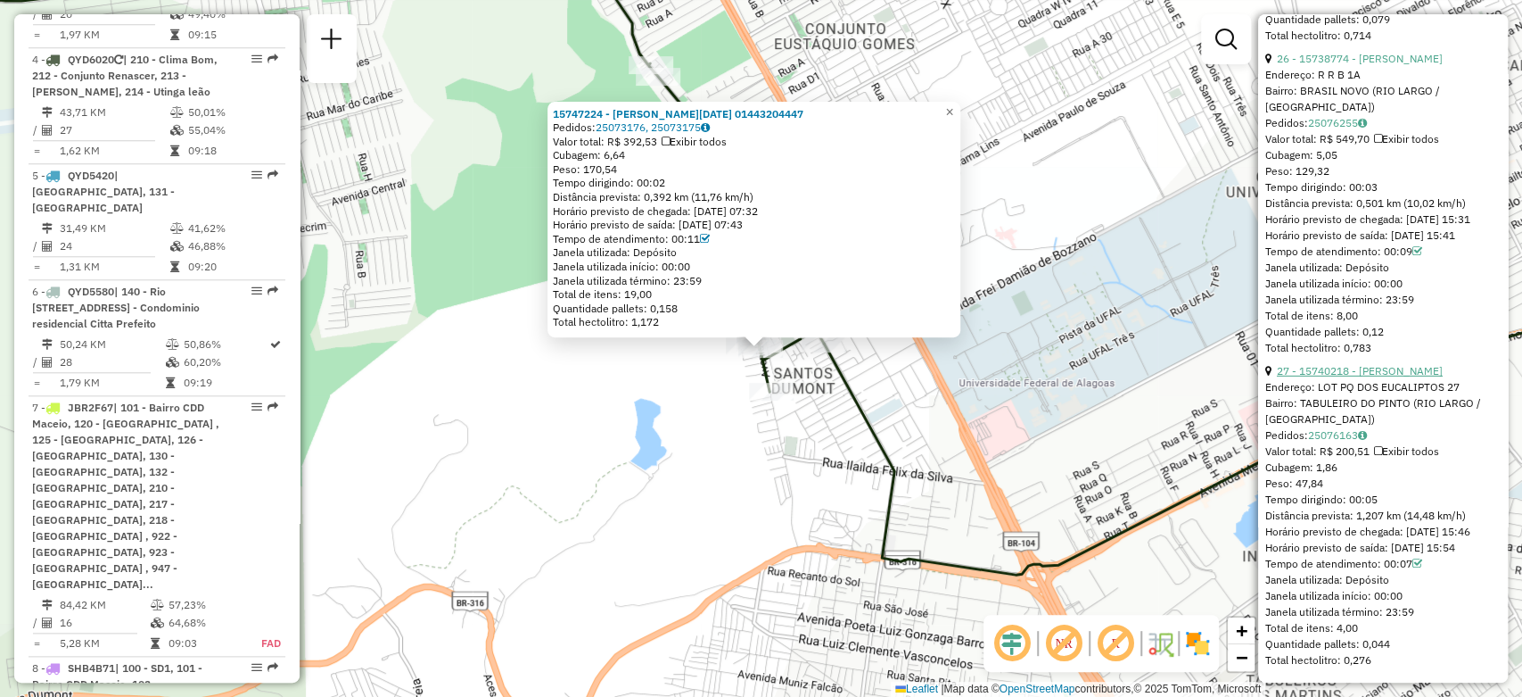
click at [1370, 367] on link "27 - 15740218 - MARILENE DA SILVA" at bounding box center [1360, 370] width 166 height 13
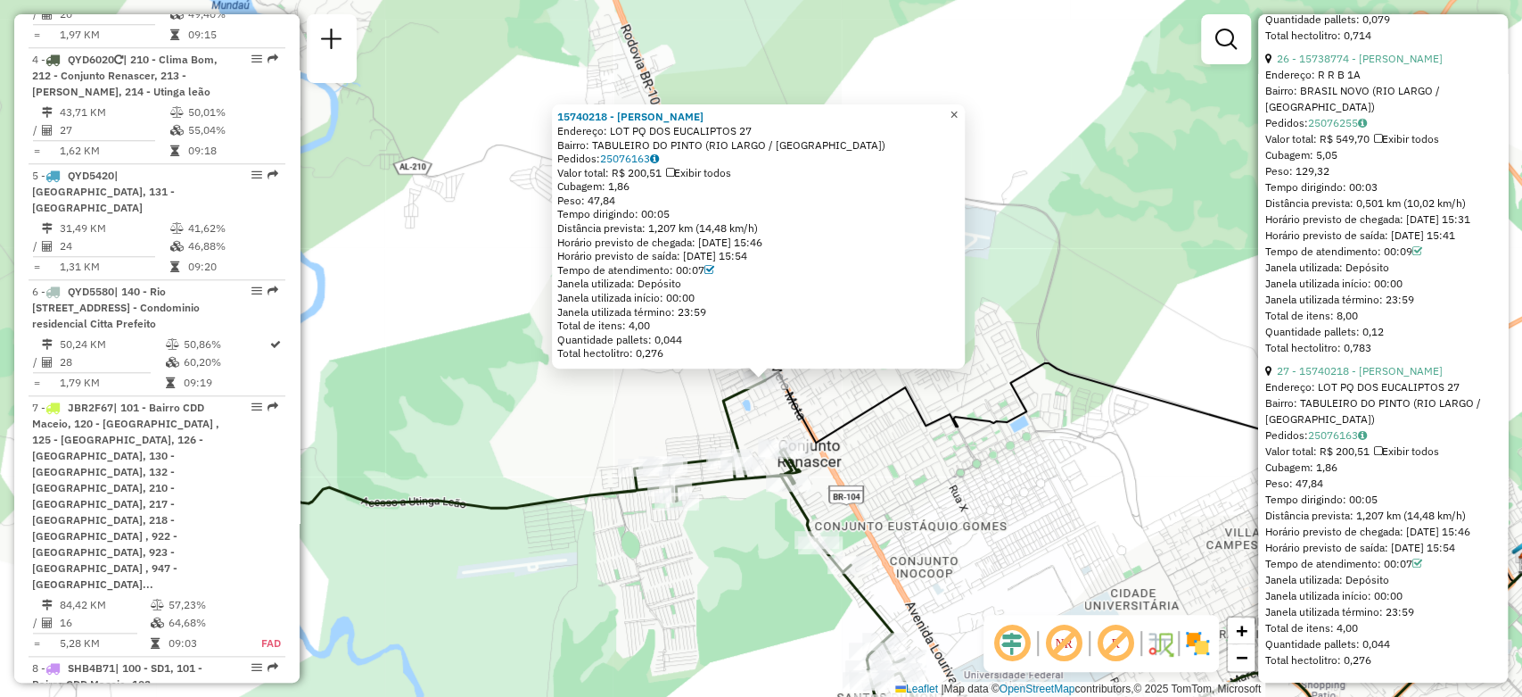
click at [958, 116] on span "×" at bounding box center [954, 114] width 8 height 15
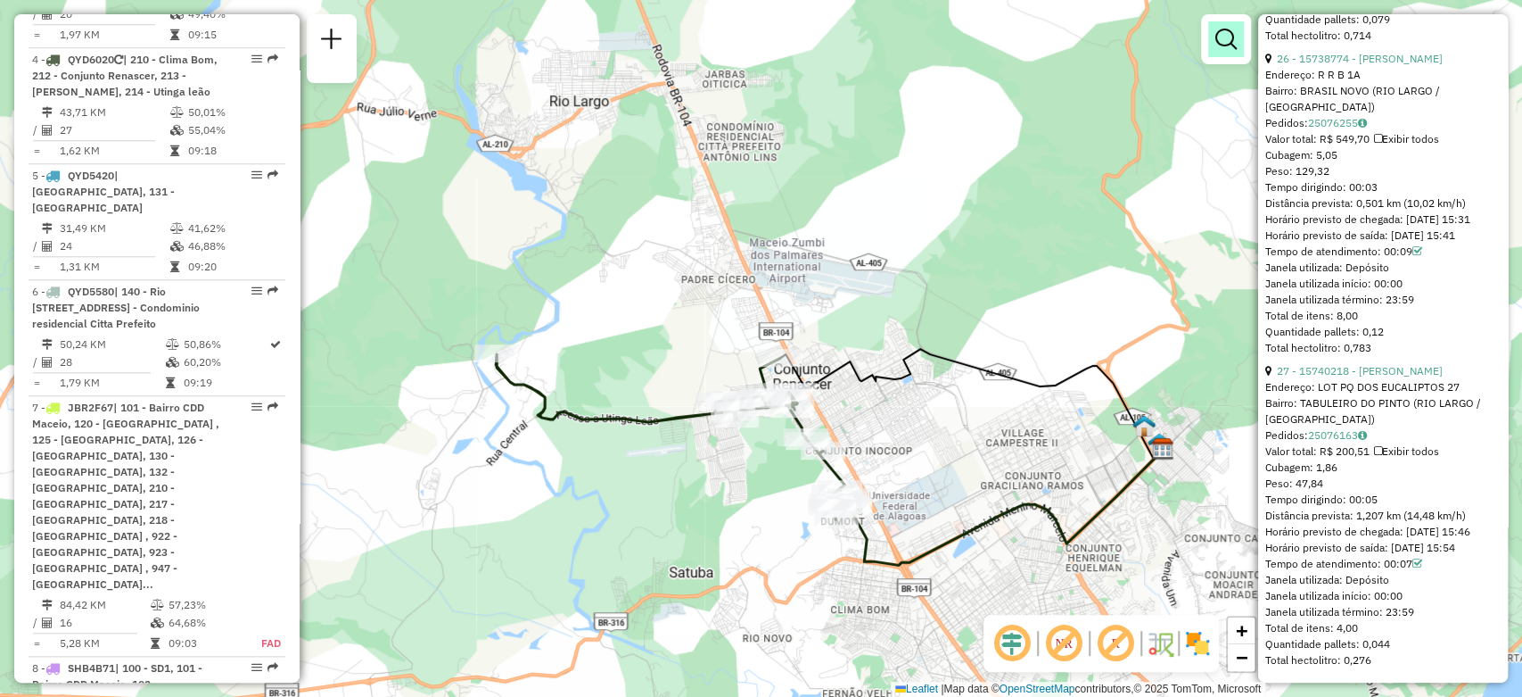
scroll to position [507, 0]
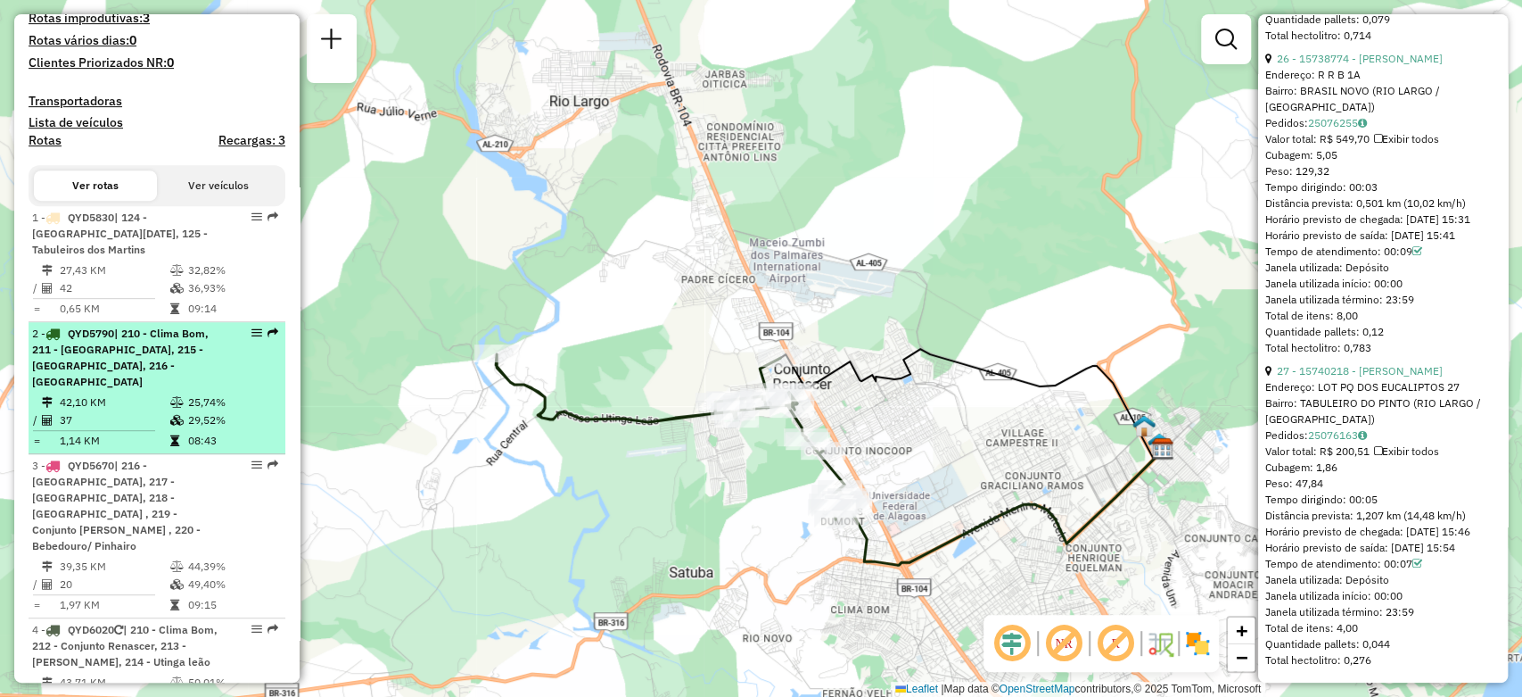
drag, startPoint x: 243, startPoint y: 355, endPoint x: 252, endPoint y: 376, distance: 23.2
click at [250, 397] on td "25,74%" at bounding box center [232, 402] width 90 height 18
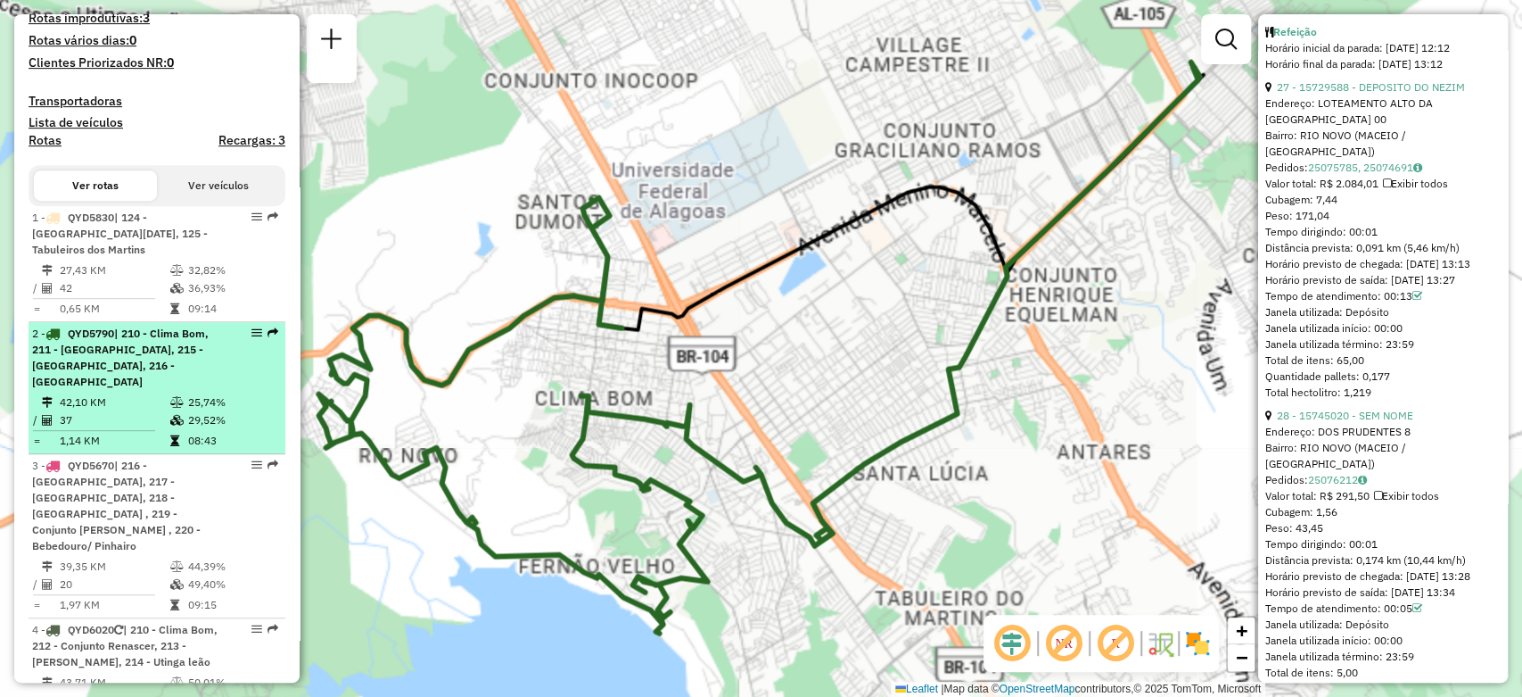
scroll to position [8555, 0]
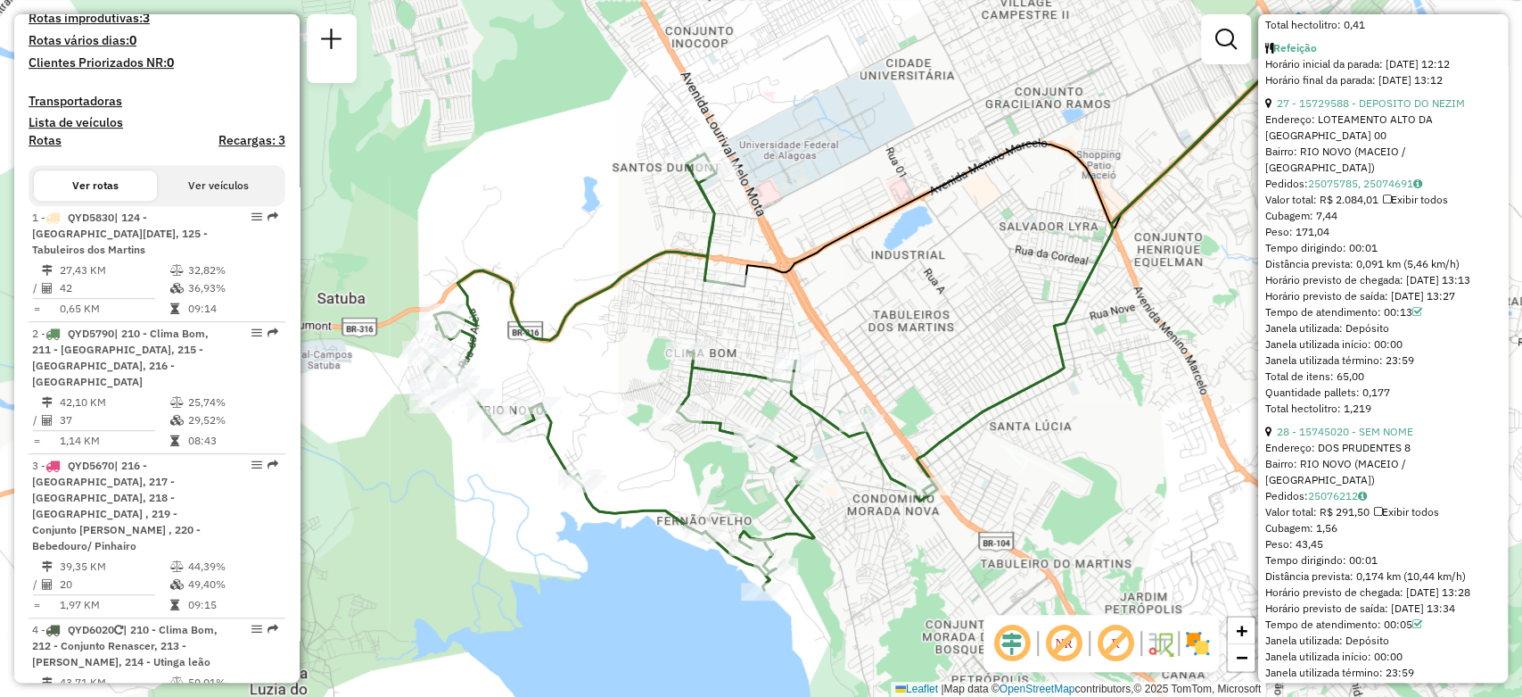
drag, startPoint x: 806, startPoint y: 405, endPoint x: 912, endPoint y: 359, distance: 115.5
click at [912, 359] on div "Janela de atendimento Grade de atendimento Capacidade Transportadoras Veículos …" at bounding box center [761, 348] width 1522 height 697
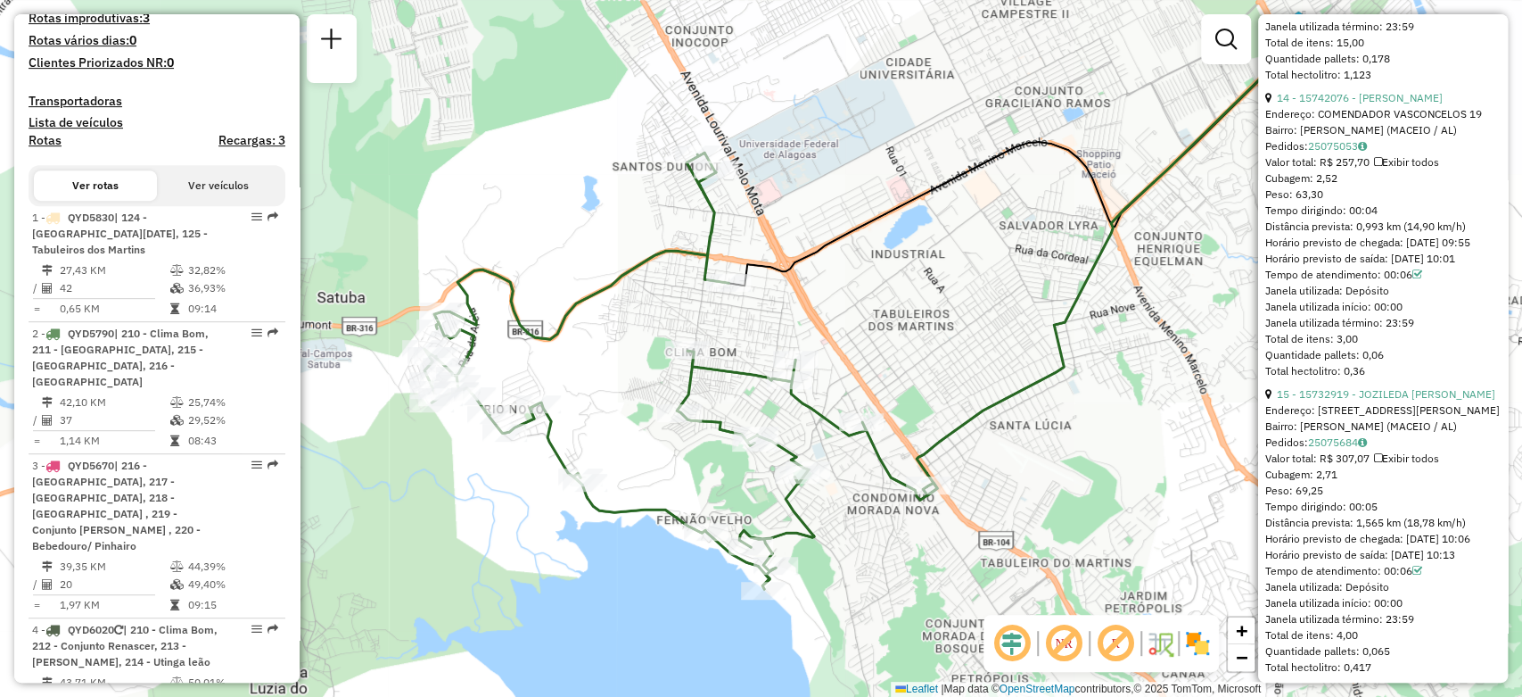
scroll to position [4690, 0]
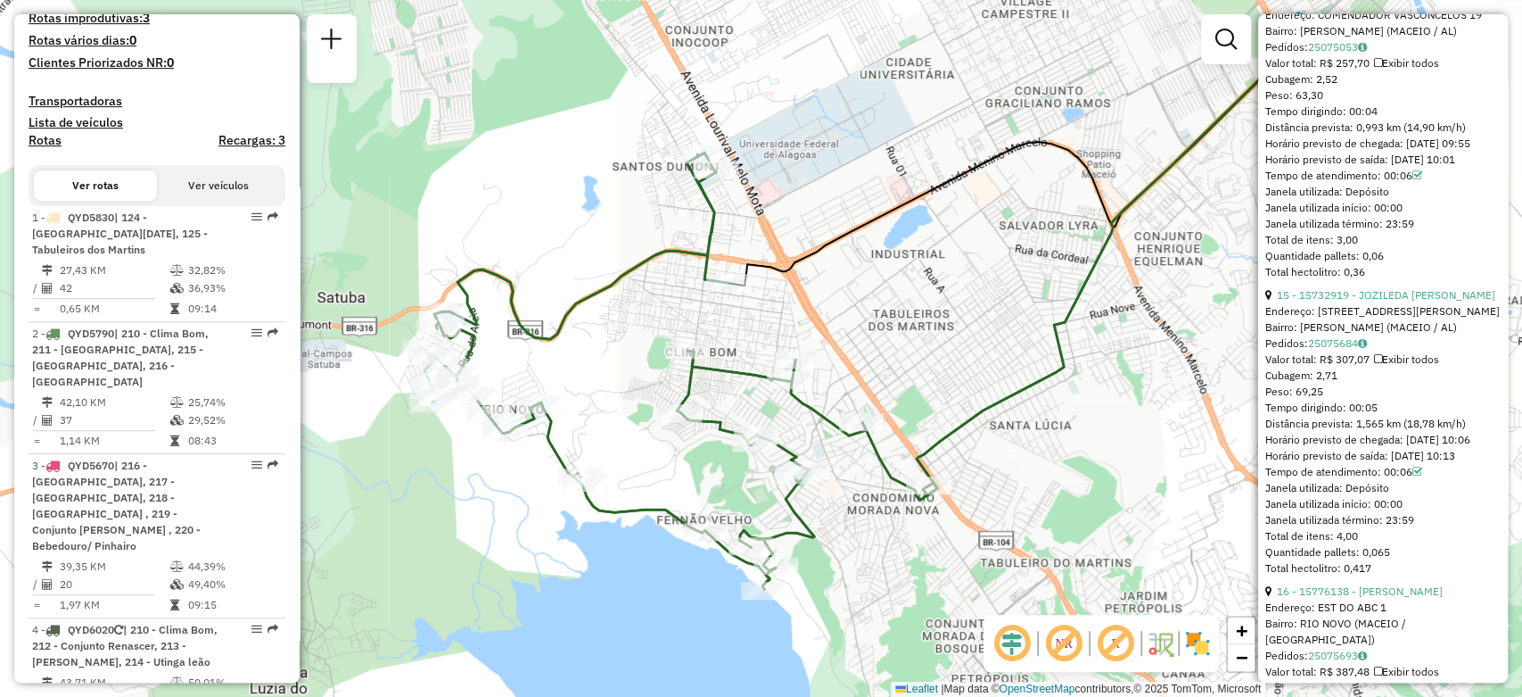
click at [828, 334] on div "Rota 2 - Placa QYD5790 15728980 - RICARDO DOS SANTOS F Rota 2 - Placa QYD5790 1…" at bounding box center [761, 348] width 1522 height 697
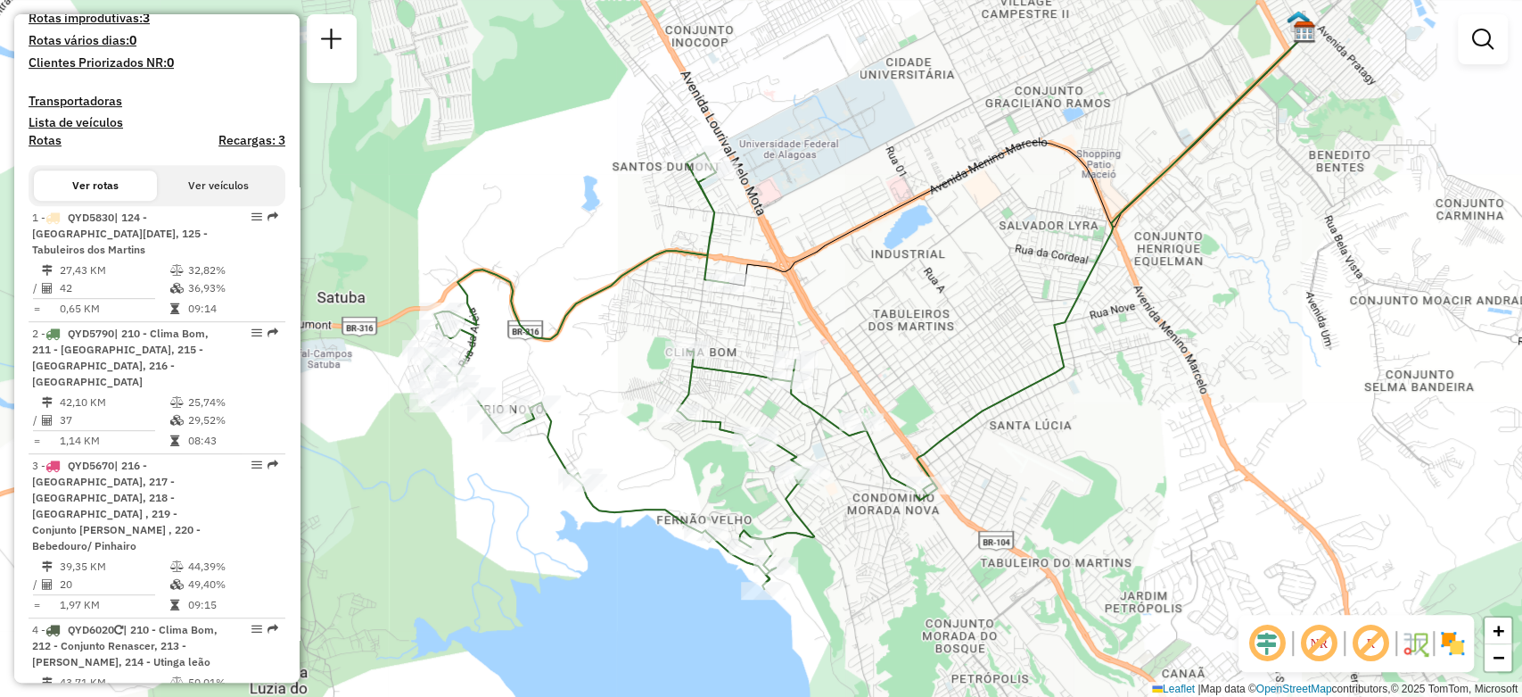
scroll to position [3271, 0]
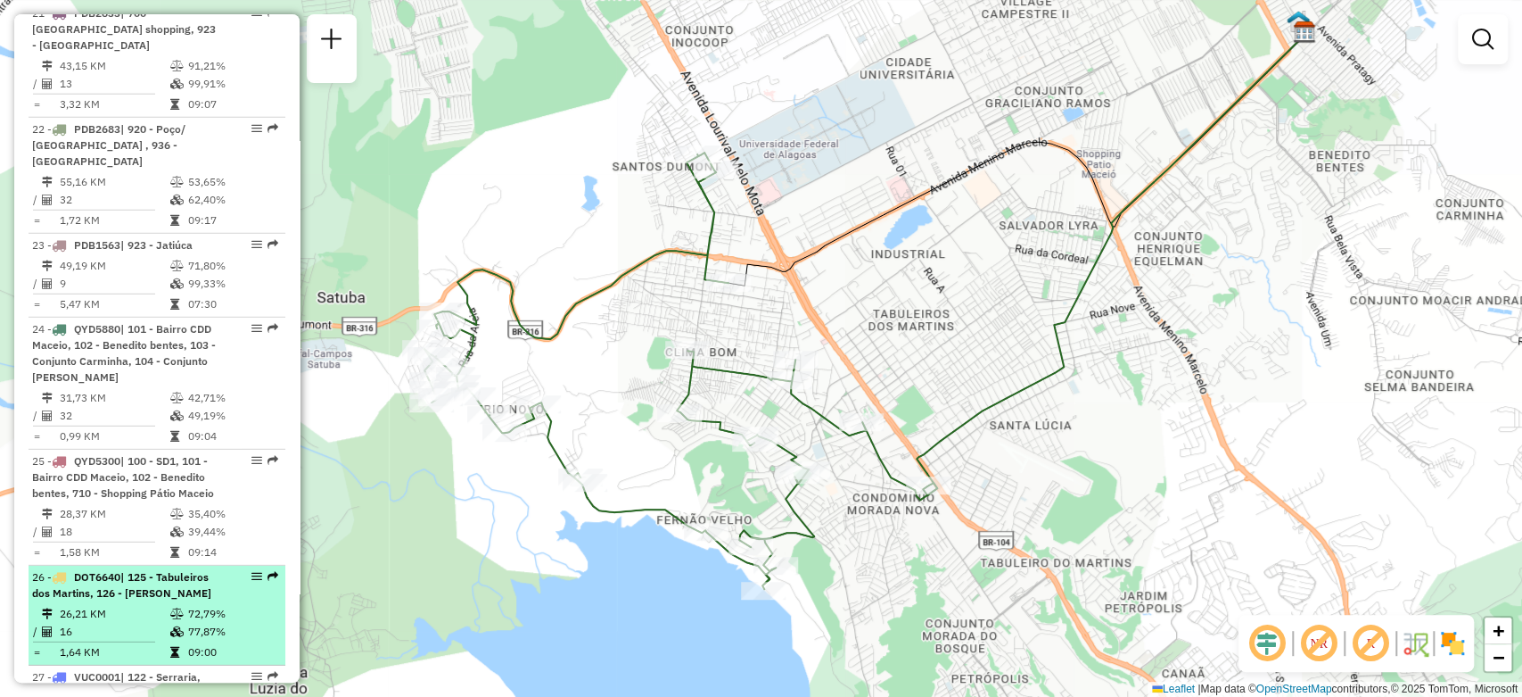
click at [204, 569] on div "26 - DOT6640 | 125 - Tabuleiros dos Martins, 126 - Salvador Lyra" at bounding box center [126, 585] width 189 height 32
select select "**********"
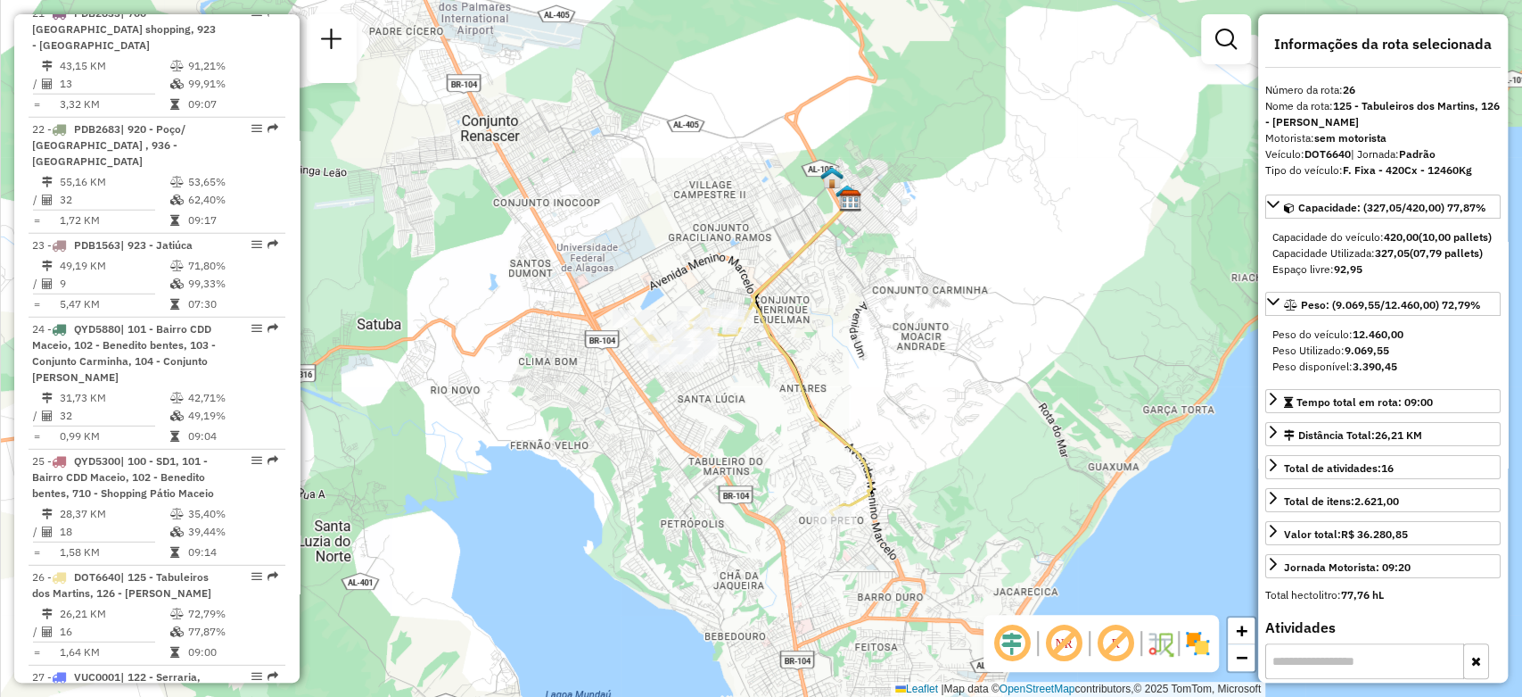
drag, startPoint x: 970, startPoint y: 570, endPoint x: 968, endPoint y: 532, distance: 38.4
click at [968, 532] on div "Janela de atendimento Grade de atendimento Capacidade Transportadoras Veículos …" at bounding box center [761, 348] width 1522 height 697
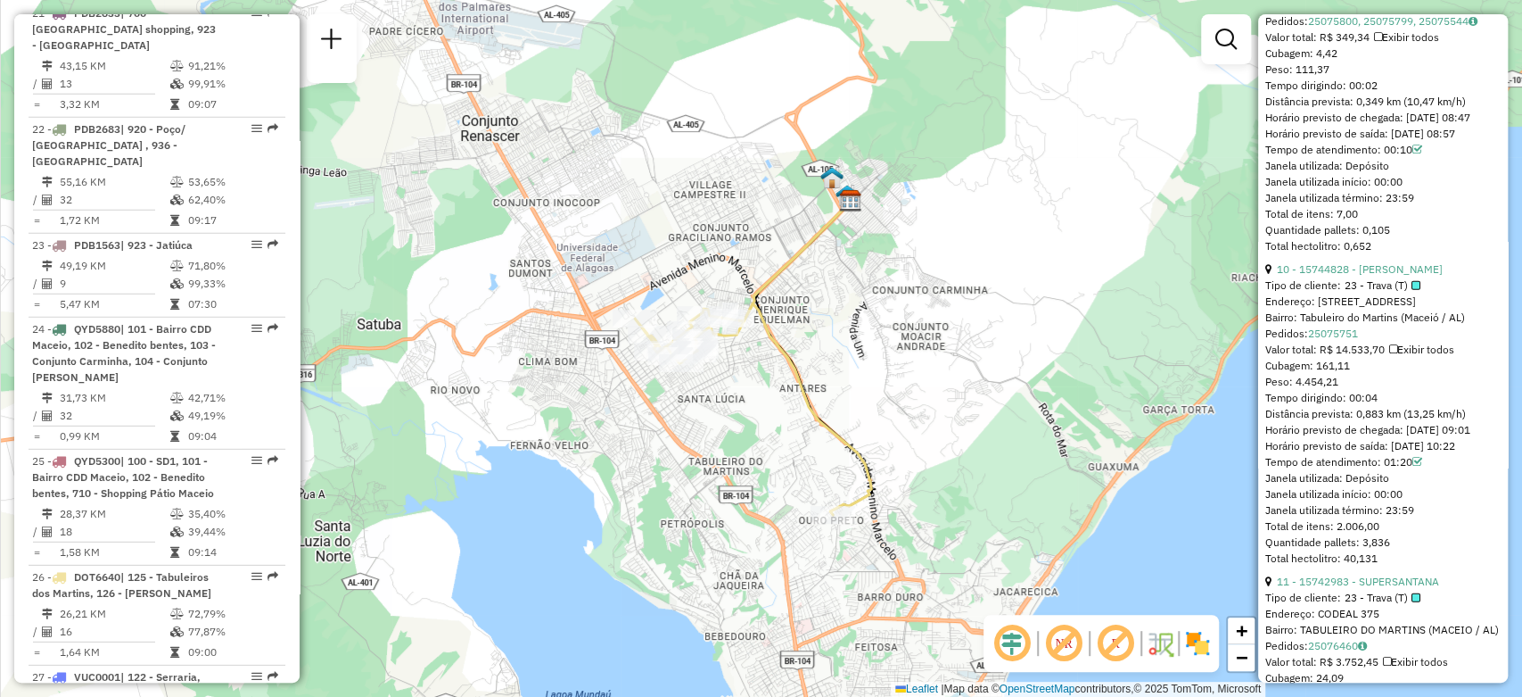
scroll to position [3269, 0]
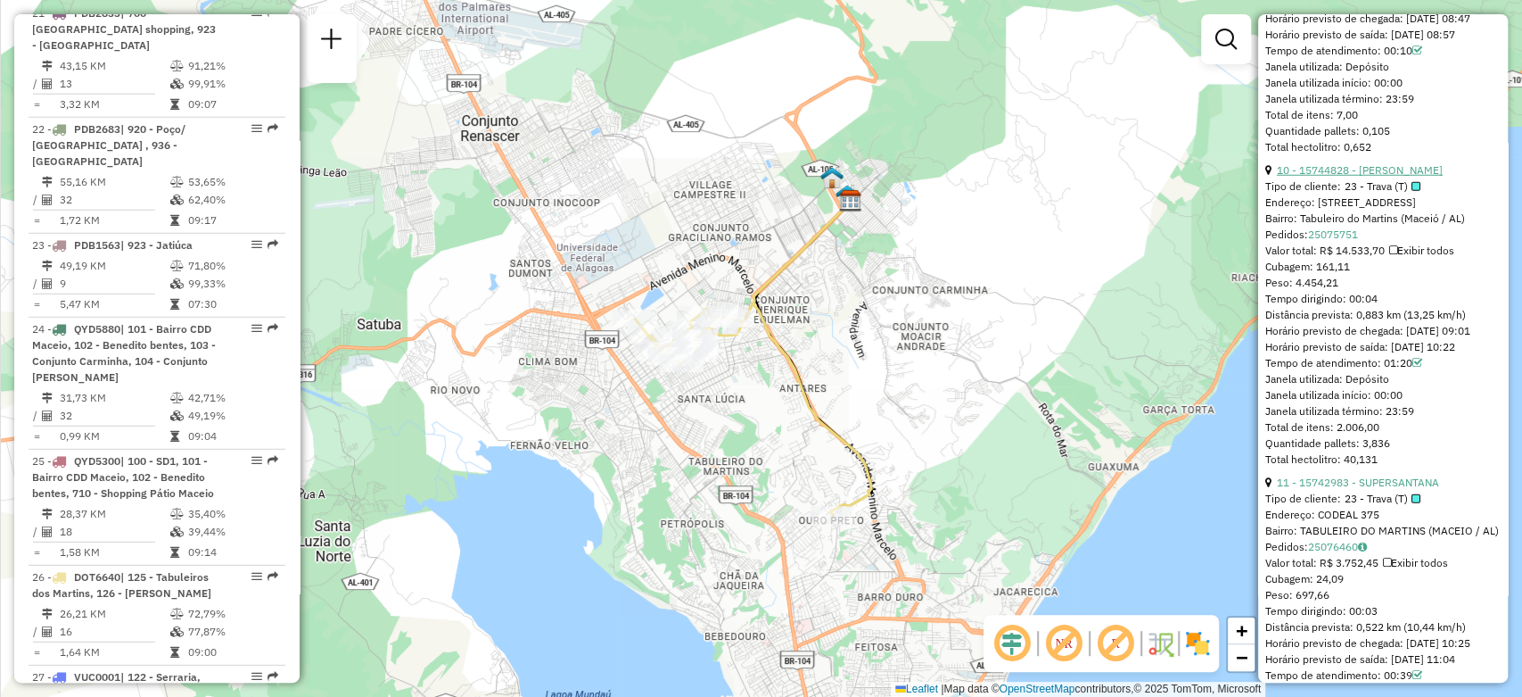
click at [1398, 177] on link "10 - 15744828 - ANDRADE FRIOS" at bounding box center [1360, 169] width 166 height 13
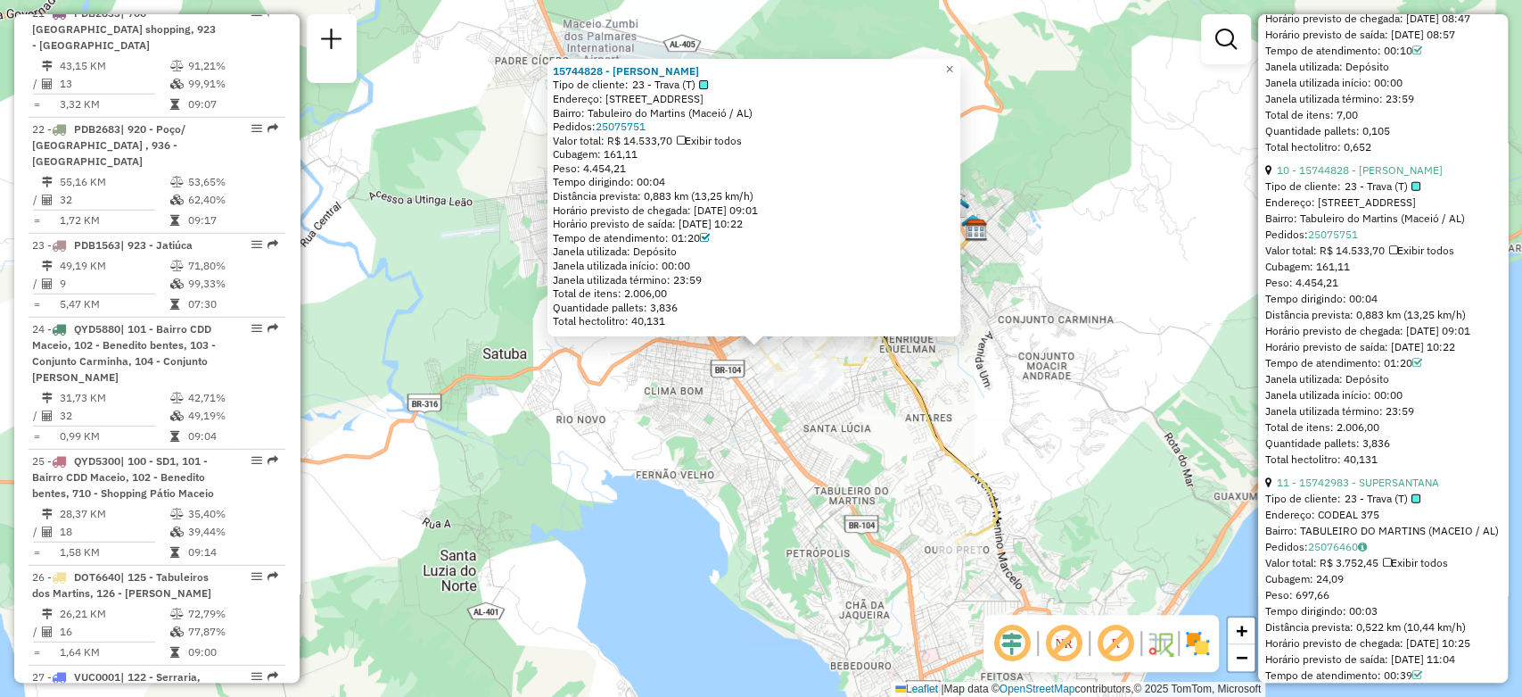
scroll to position [2226, 0]
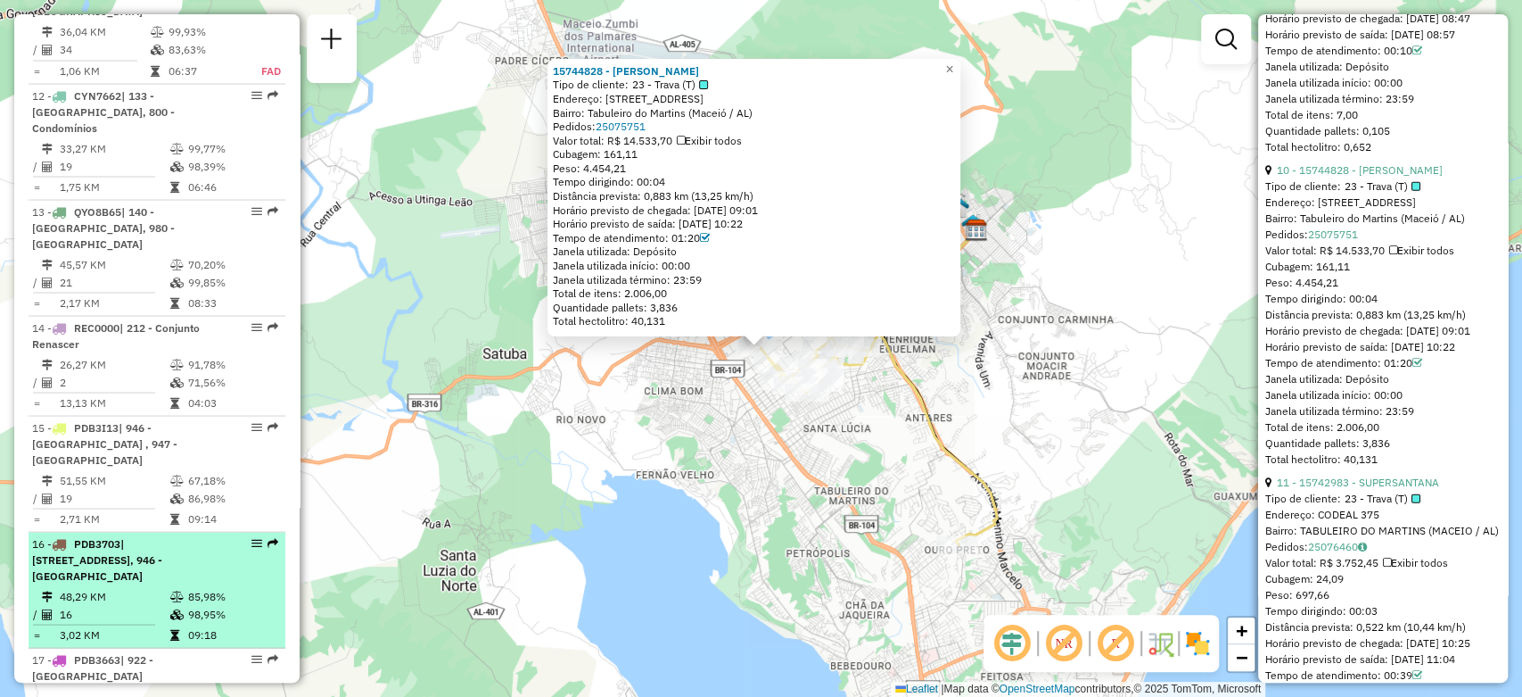
click at [140, 536] on span "| 941 - Lavanda, 942 - Centro, 944 - Ponta Grossa, 946 - Trapiche da Barra" at bounding box center [97, 558] width 130 height 45
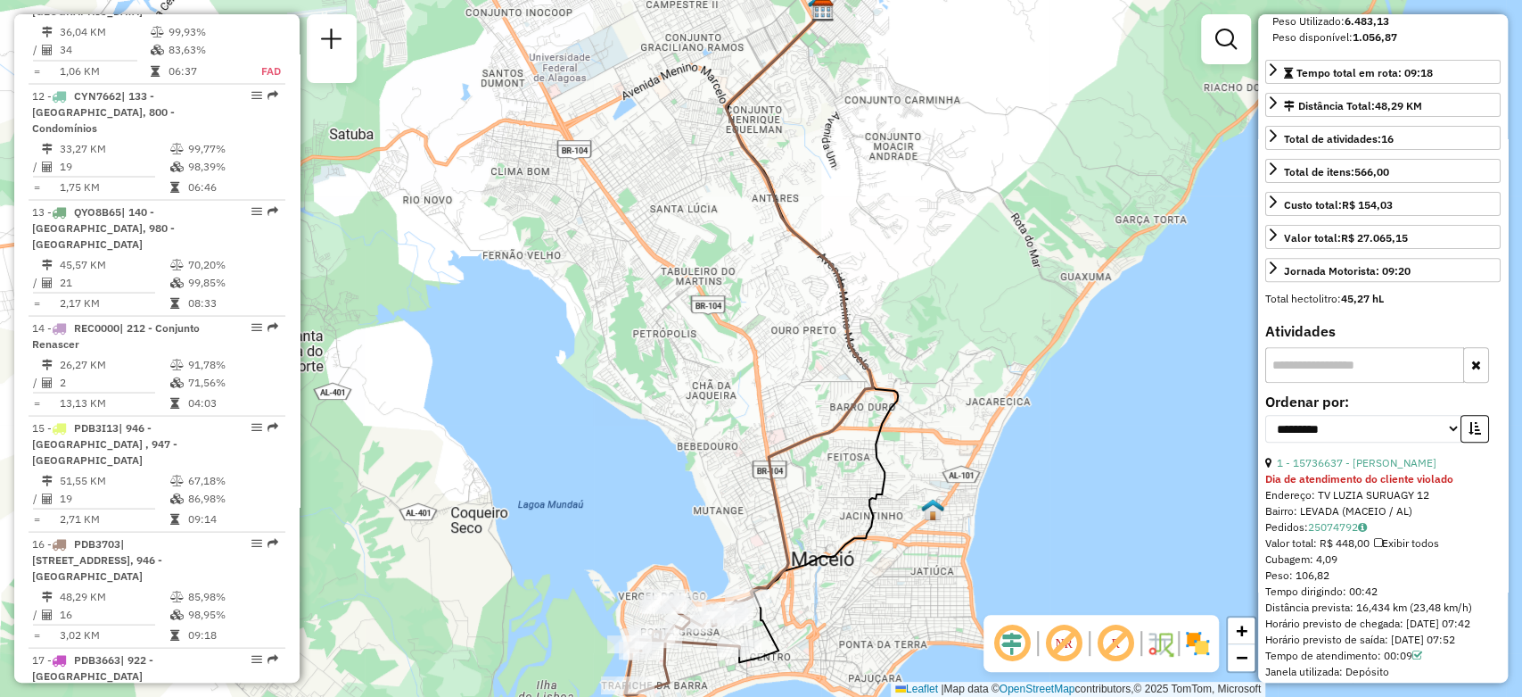
scroll to position [528, 0]
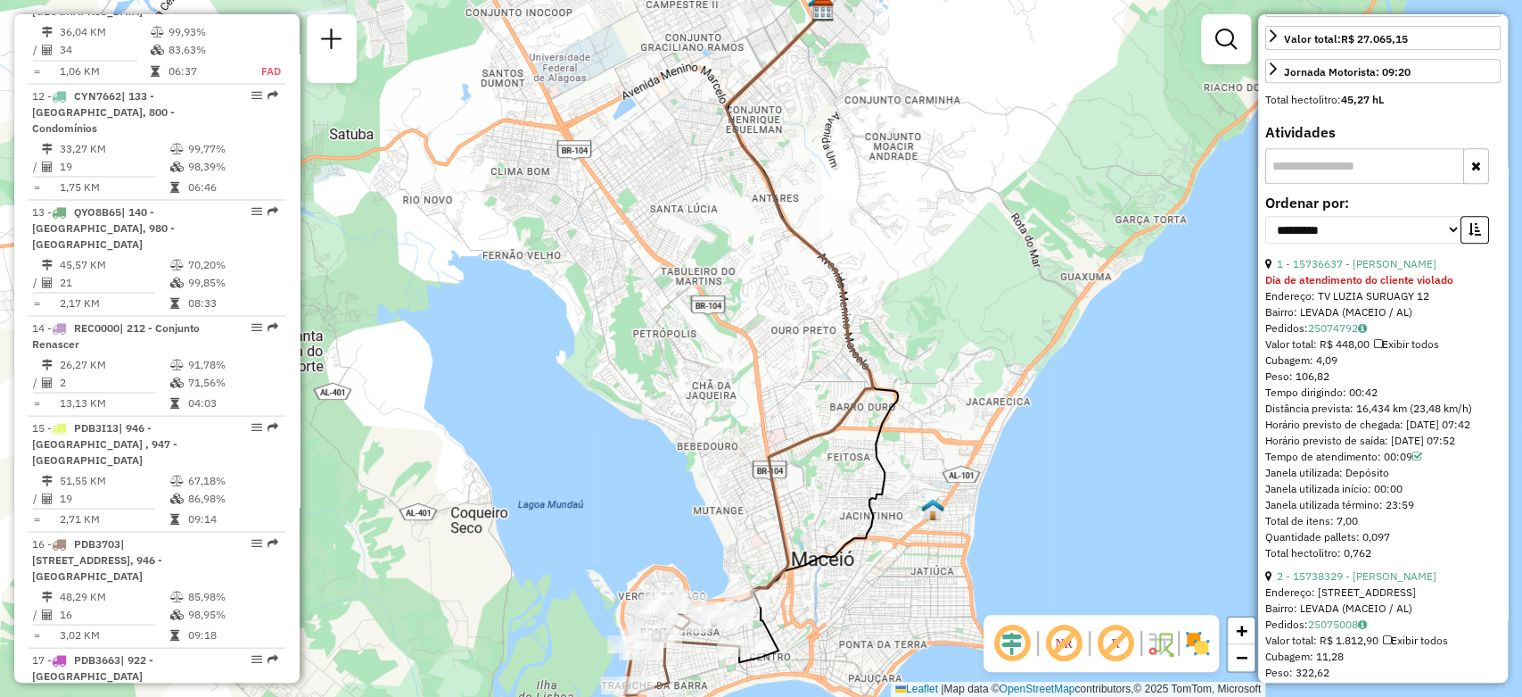
drag, startPoint x: 1384, startPoint y: 420, endPoint x: 1348, endPoint y: 415, distance: 36.1
click at [1348, 400] on div "Tempo dirigindo: 00:42" at bounding box center [1383, 392] width 235 height 16
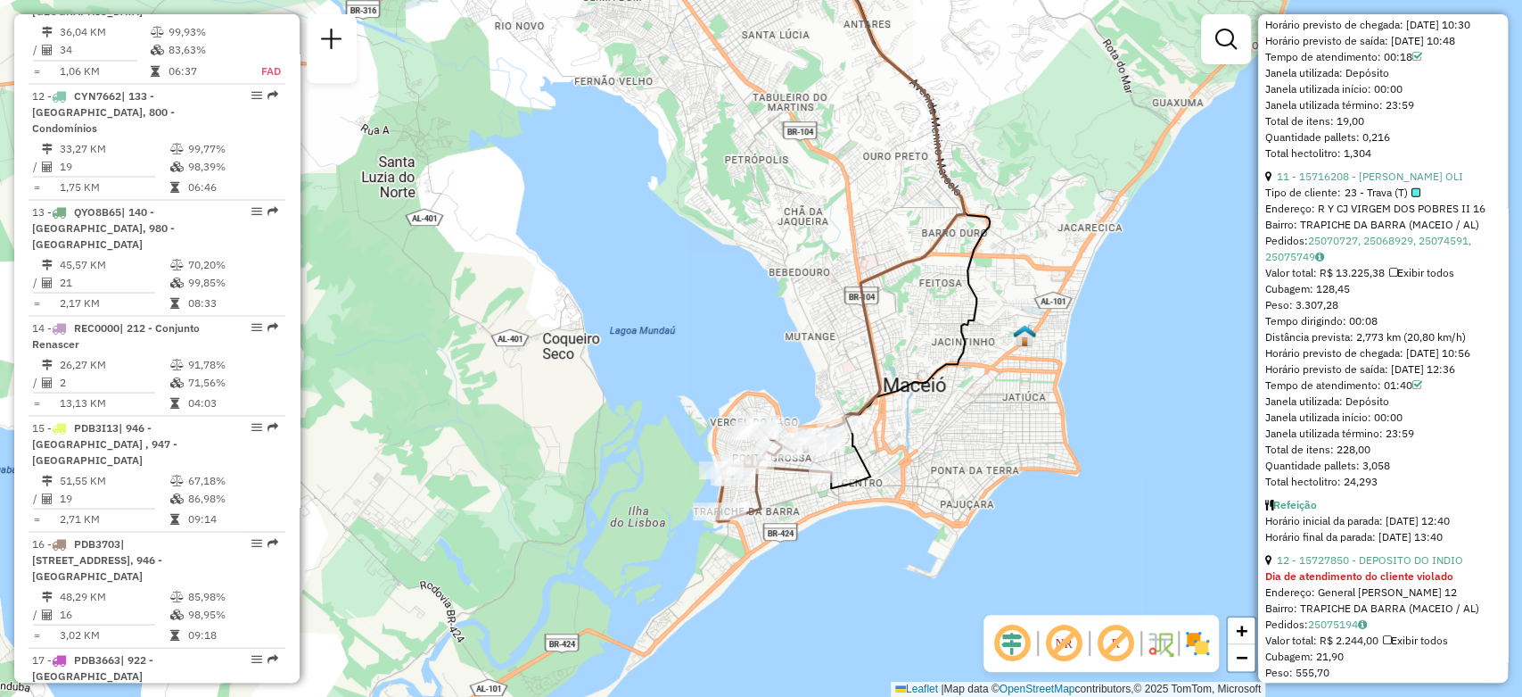
drag, startPoint x: 856, startPoint y: 593, endPoint x: 949, endPoint y: 415, distance: 201.0
click at [949, 415] on div "Janela de atendimento Grade de atendimento Capacidade Transportadoras Veículos …" at bounding box center [761, 348] width 1522 height 697
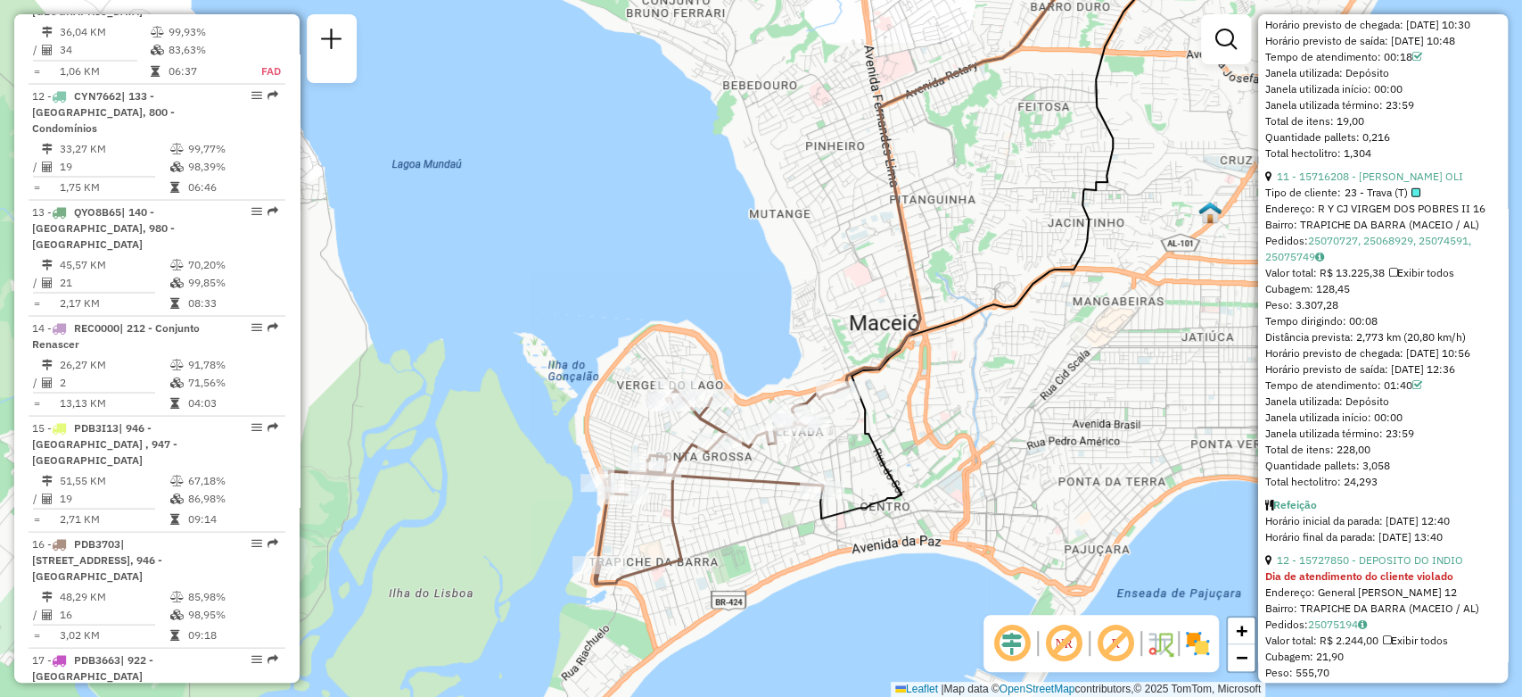
click at [722, 554] on div "Janela de atendimento Grade de atendimento Capacidade Transportadoras Veículos …" at bounding box center [761, 348] width 1522 height 697
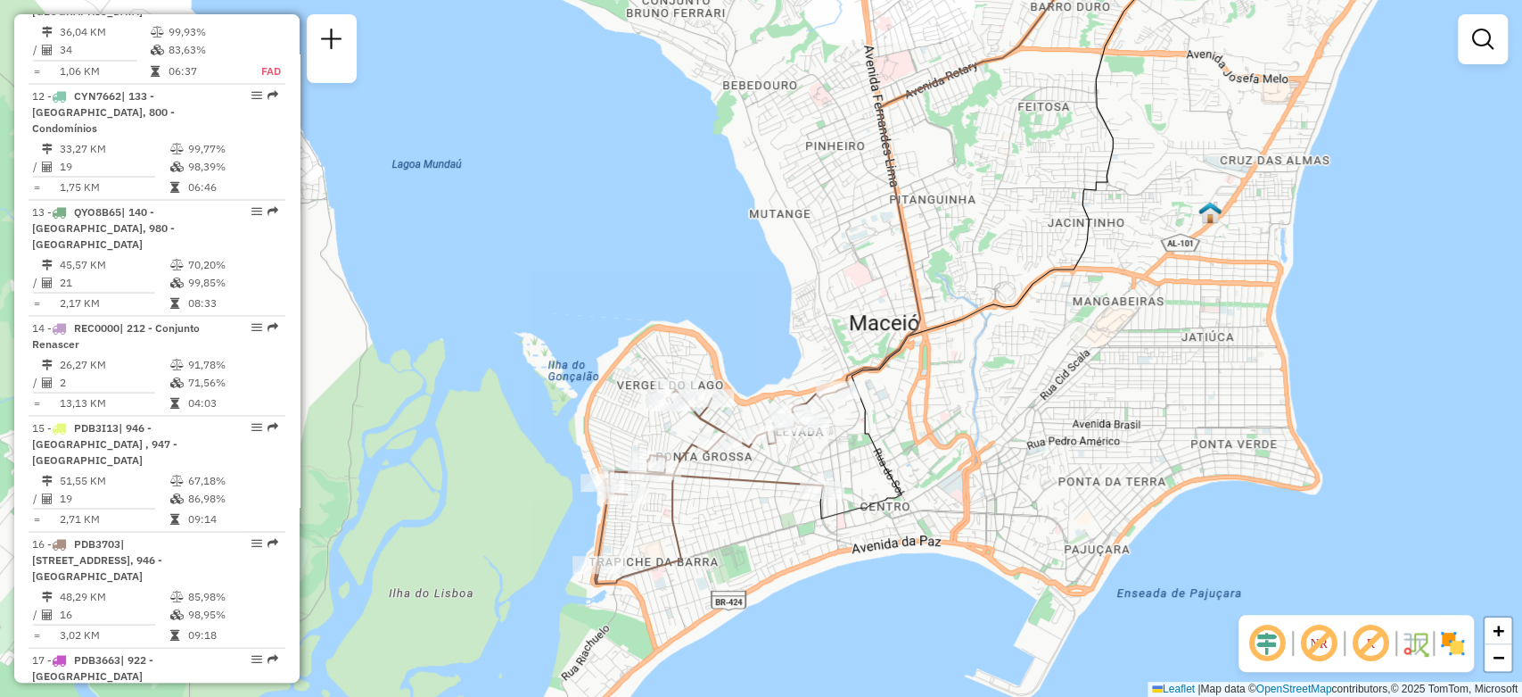
scroll to position [2625, 0]
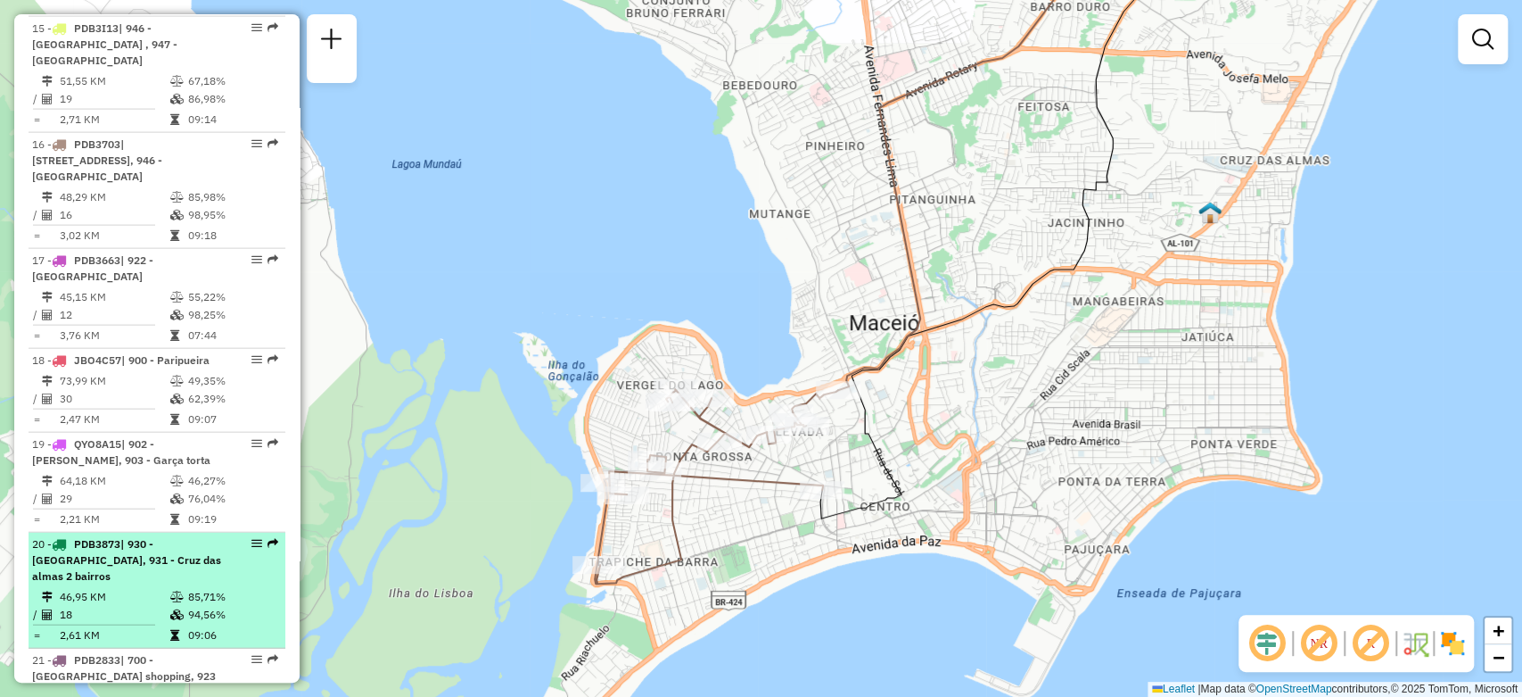
click at [219, 536] on div "20 - PDB3873 | 930 - Cruz das almas, 931 - Cruz das almas 2 bairros" at bounding box center [157, 560] width 250 height 48
select select "**********"
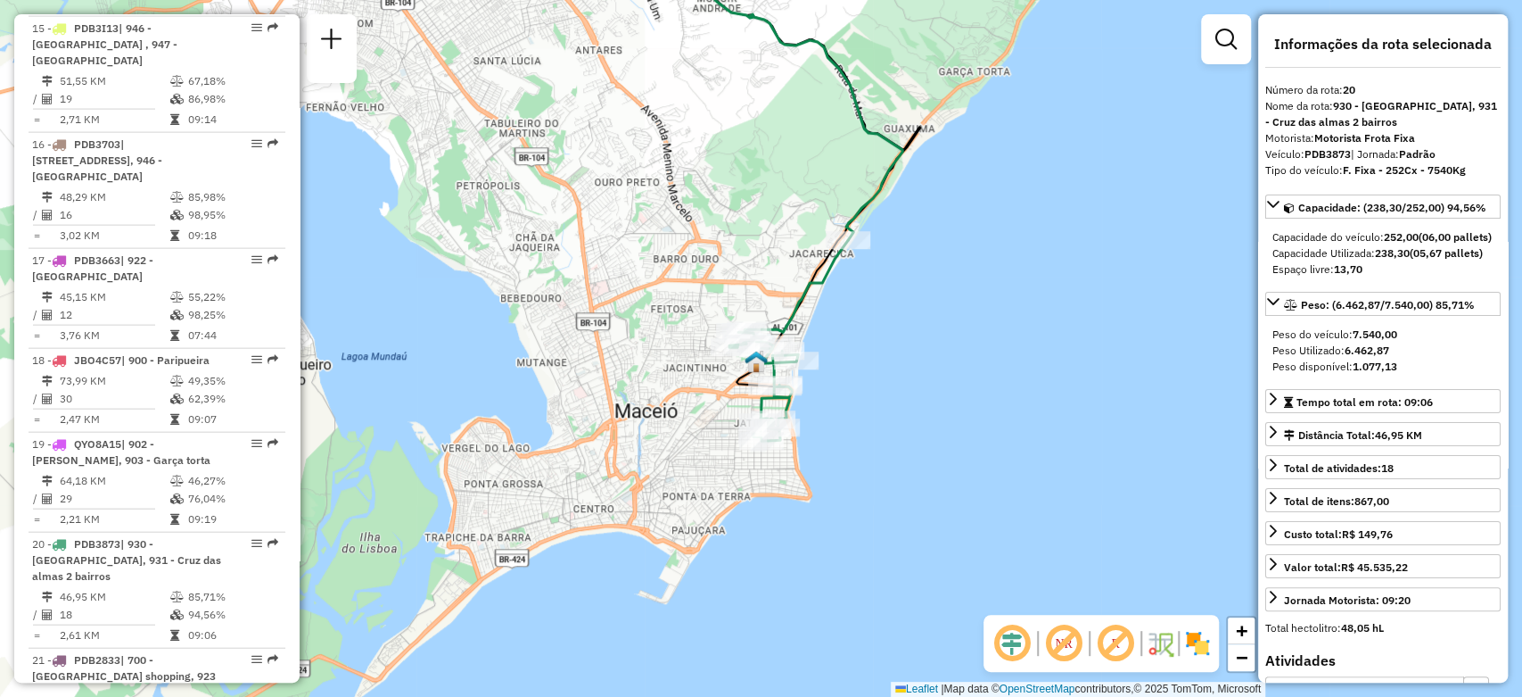
drag, startPoint x: 856, startPoint y: 539, endPoint x: 878, endPoint y: 404, distance: 136.4
click at [878, 404] on div "Janela de atendimento Grade de atendimento Capacidade Transportadoras Veículos …" at bounding box center [761, 348] width 1522 height 697
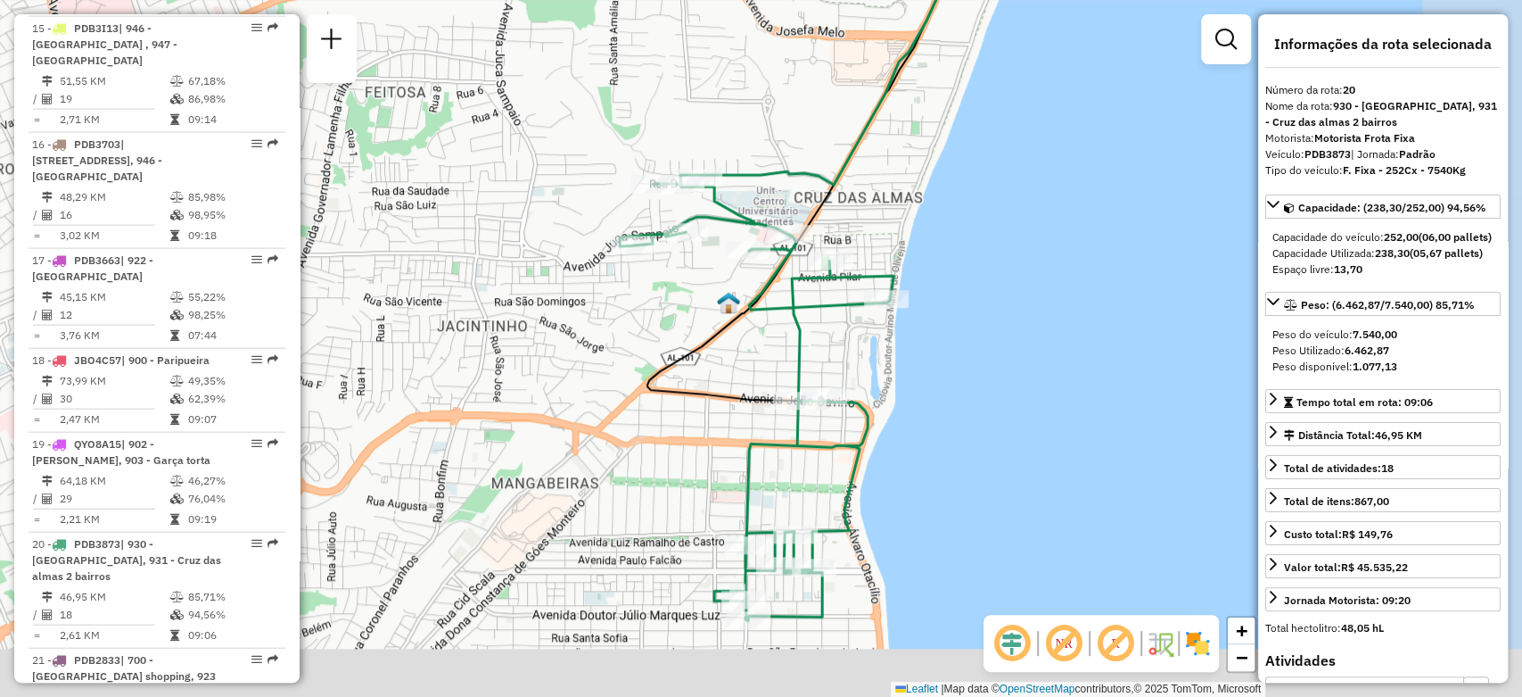
drag, startPoint x: 1069, startPoint y: 421, endPoint x: 944, endPoint y: 329, distance: 155.7
click at [944, 329] on div "Janela de atendimento Grade de atendimento Capacidade Transportadoras Veículos …" at bounding box center [761, 348] width 1522 height 697
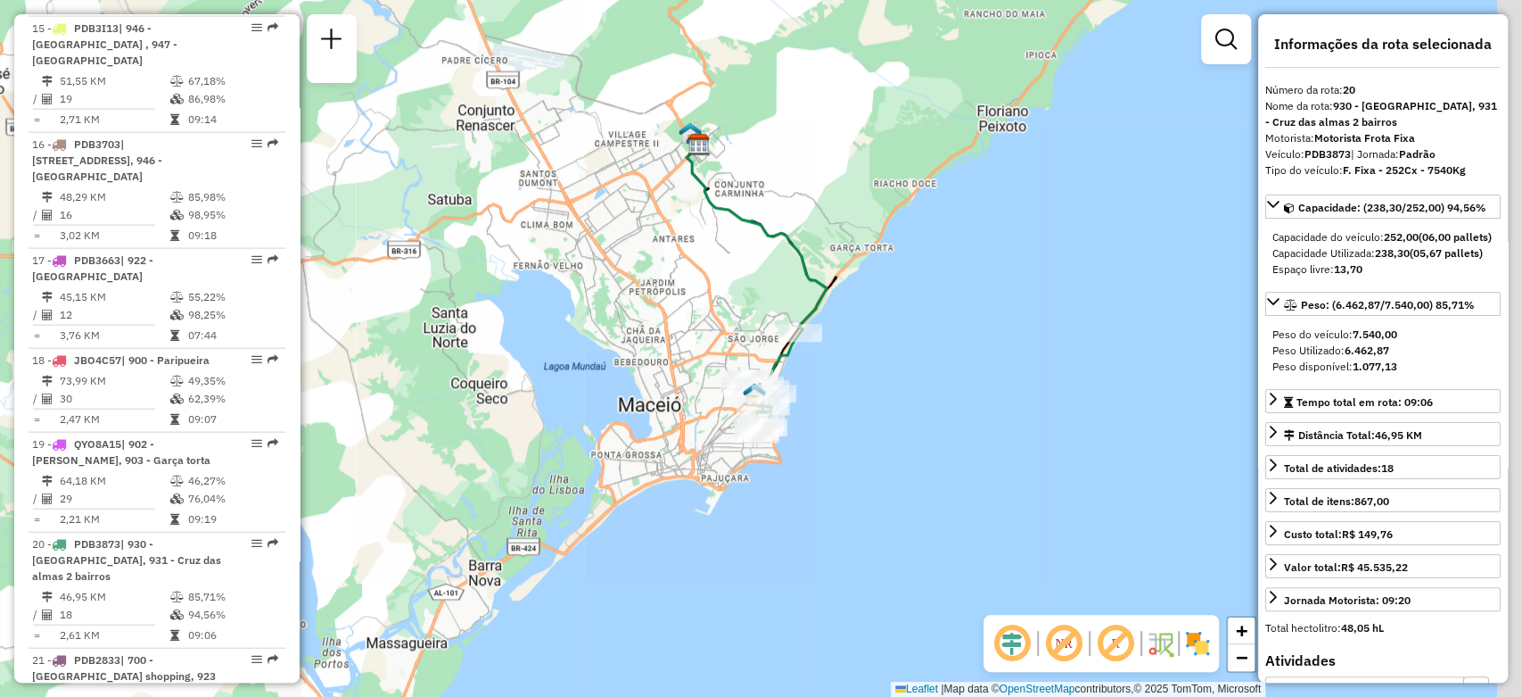
drag, startPoint x: 1093, startPoint y: 209, endPoint x: 892, endPoint y: 272, distance: 210.4
click at [892, 272] on div "Janela de atendimento Grade de atendimento Capacidade Transportadoras Veículos …" at bounding box center [761, 348] width 1522 height 697
